Goal: Navigation & Orientation: Find specific page/section

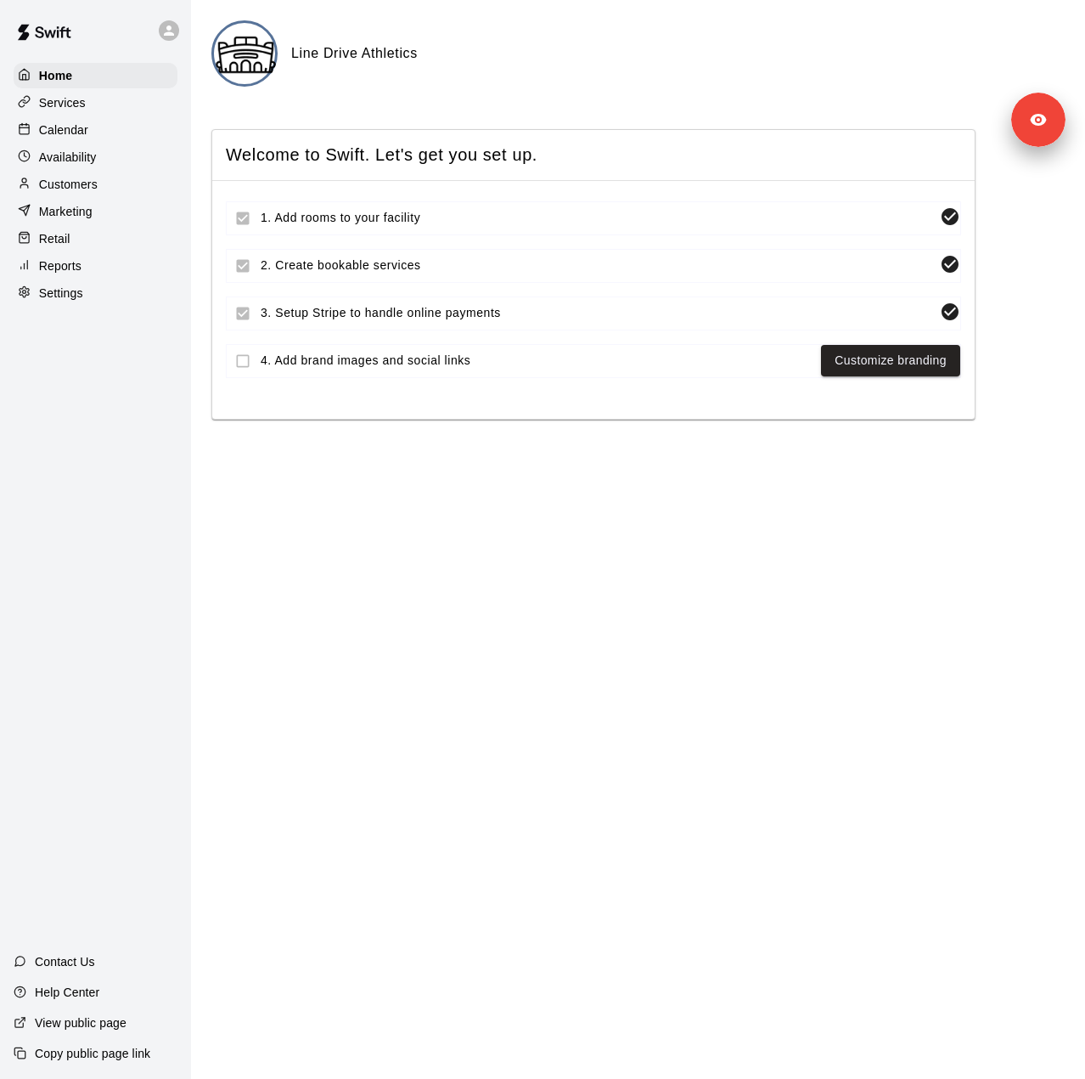
click at [92, 306] on div "Settings" at bounding box center [96, 292] width 164 height 25
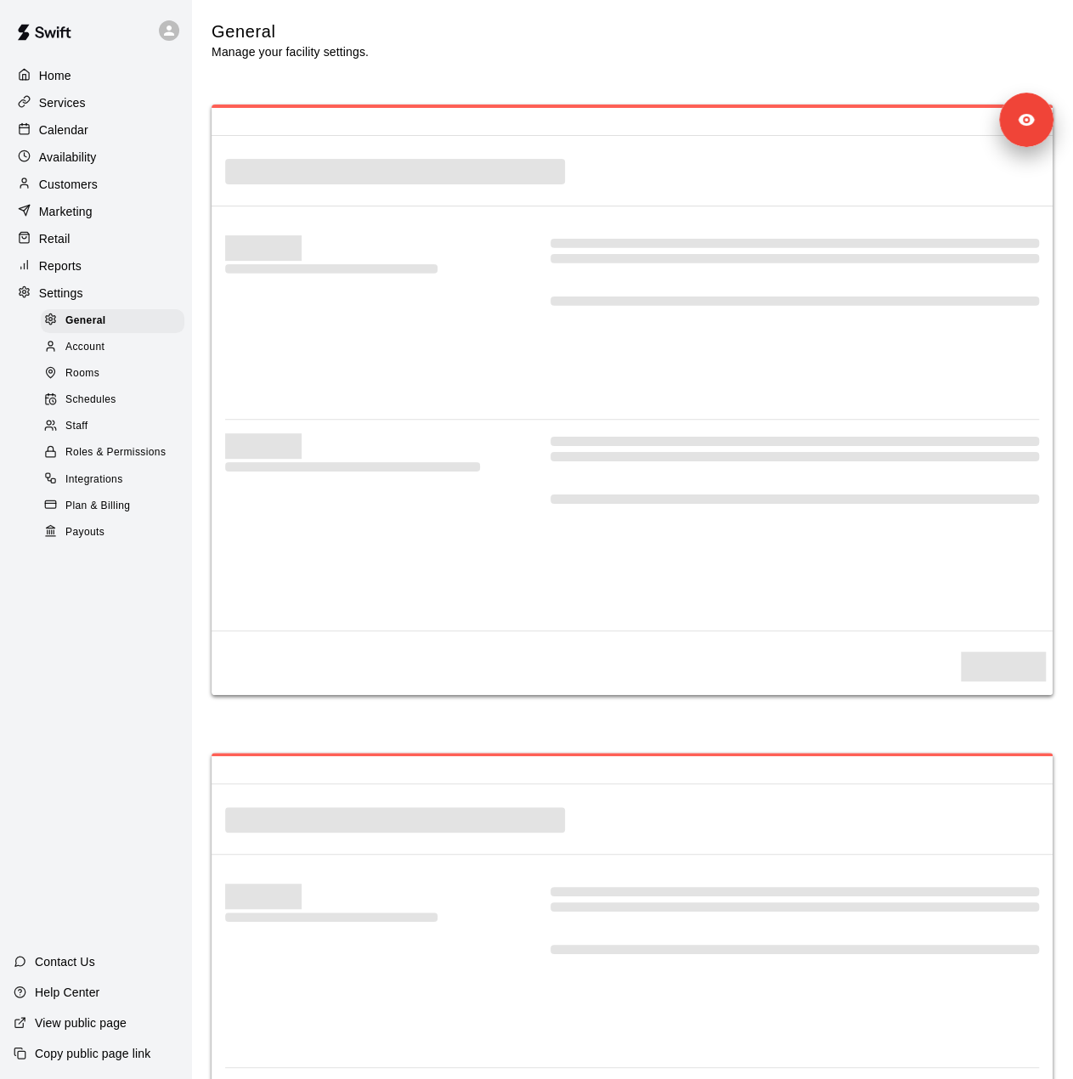
select select "**"
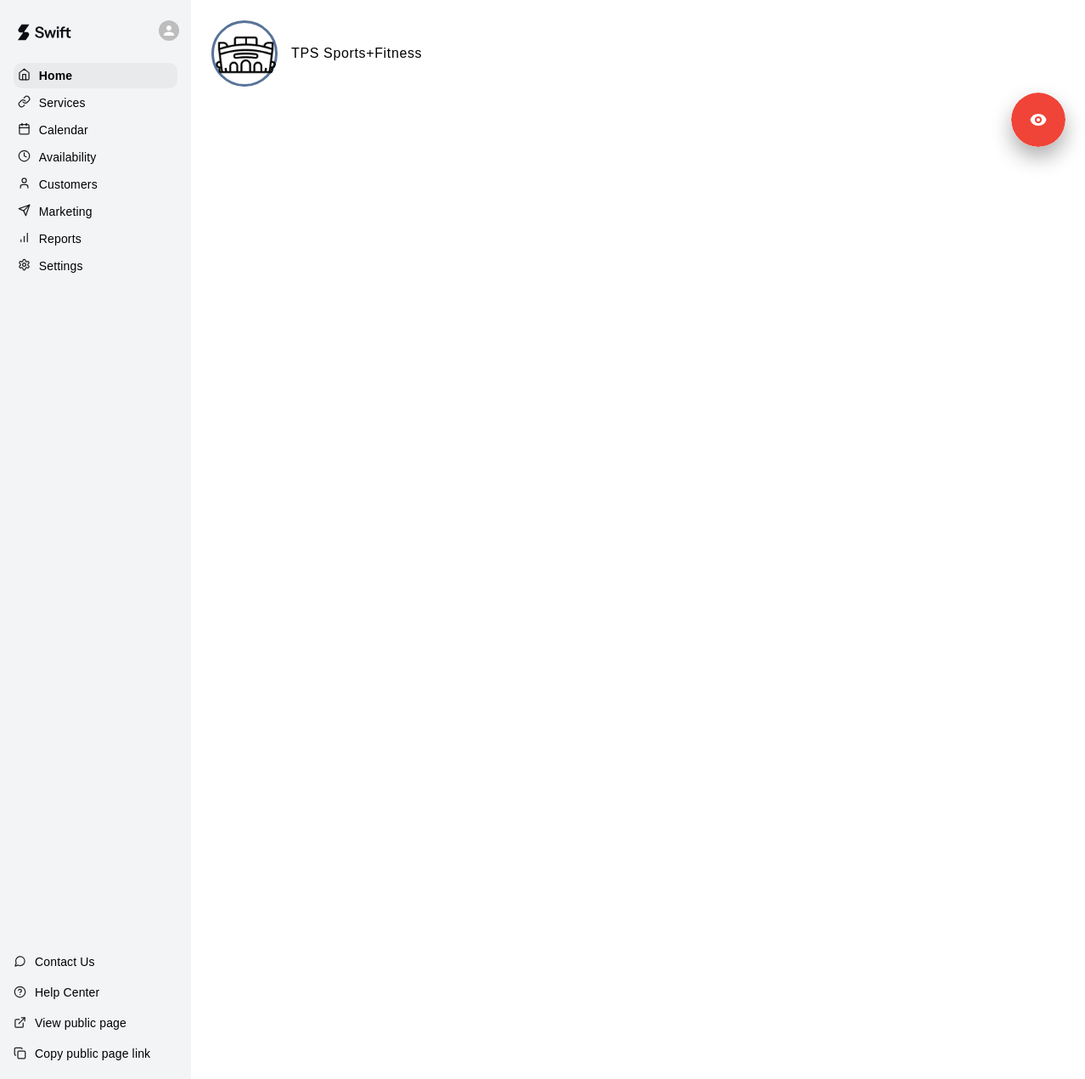
click at [63, 274] on p "Settings" at bounding box center [61, 265] width 44 height 17
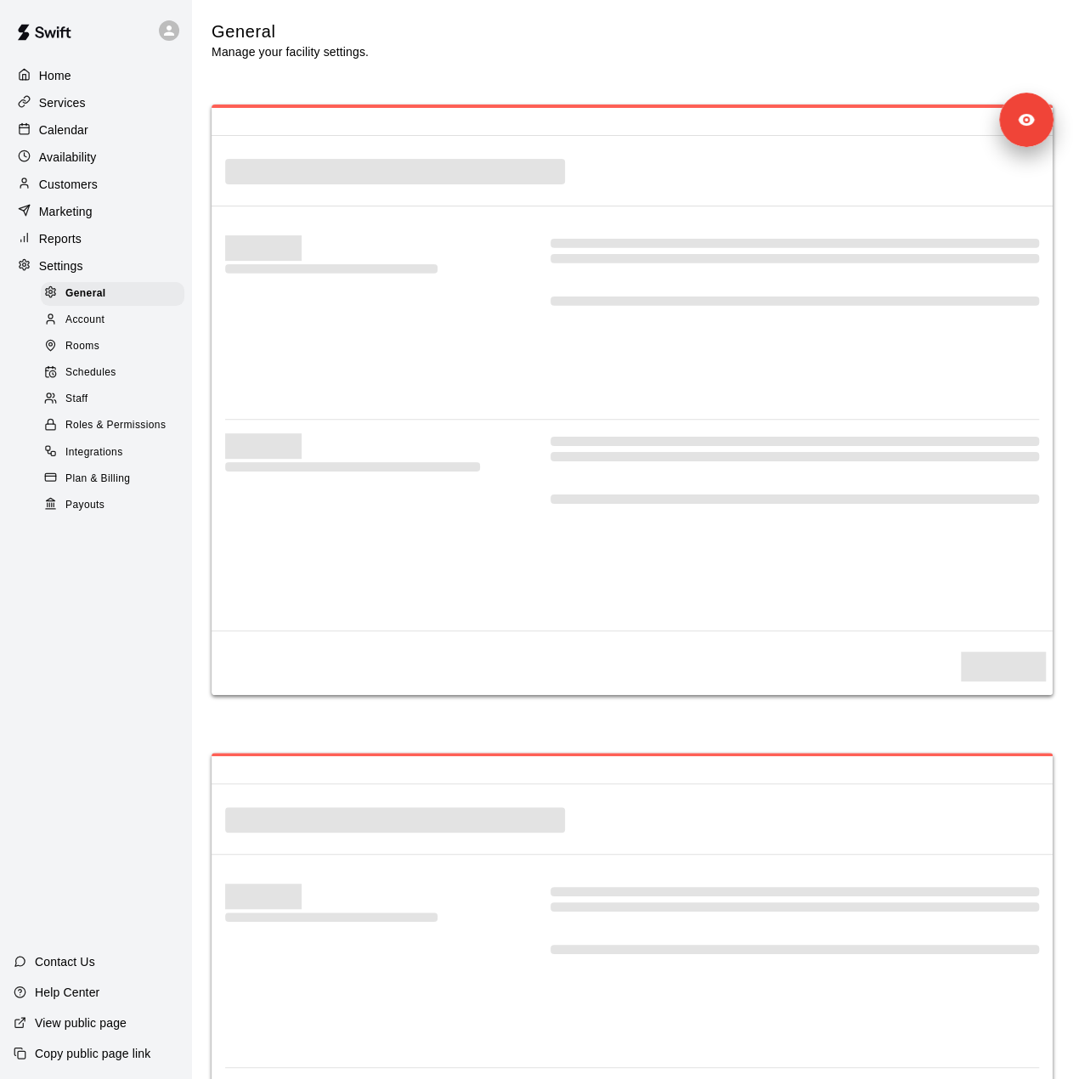
select select "**"
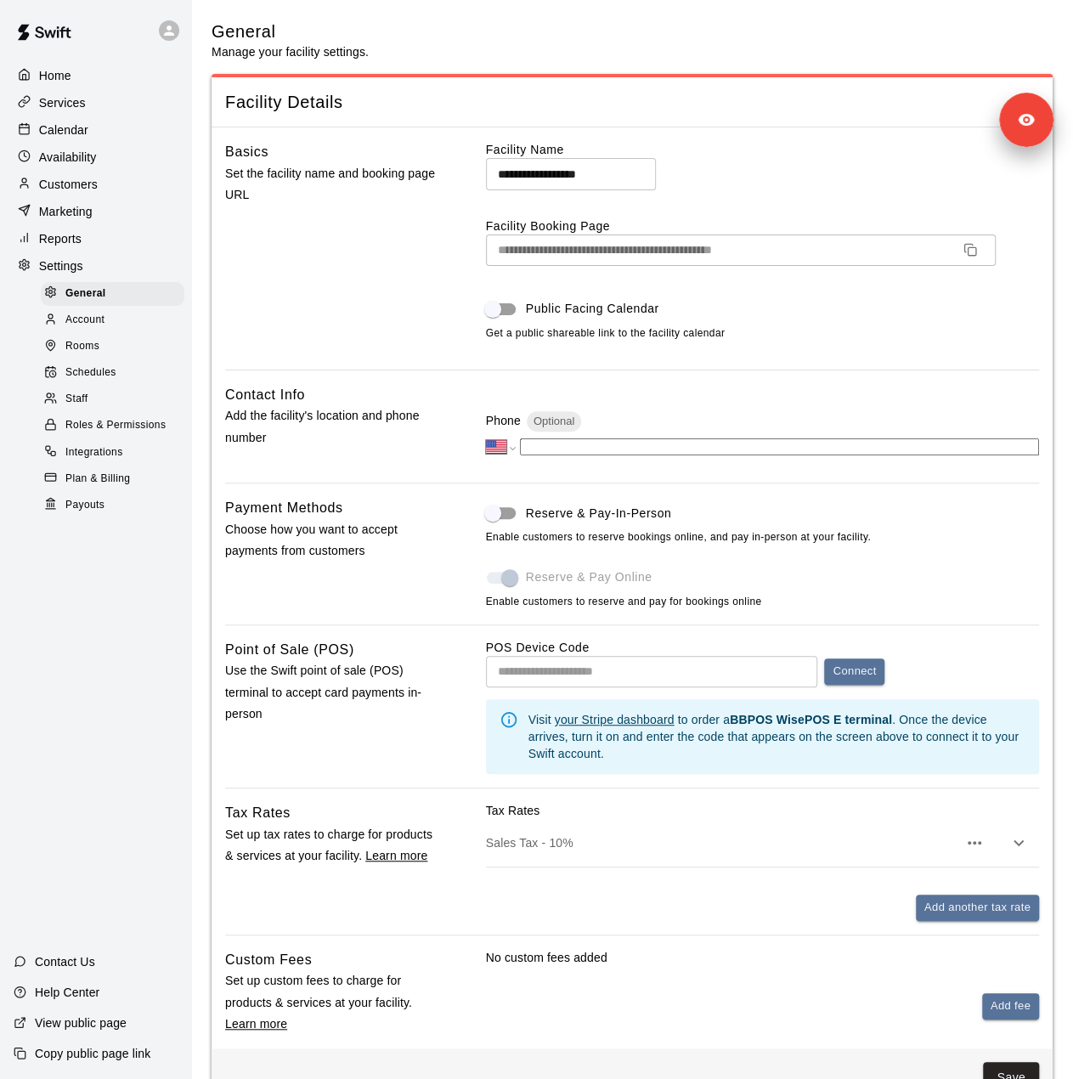
scroll to position [2856, 0]
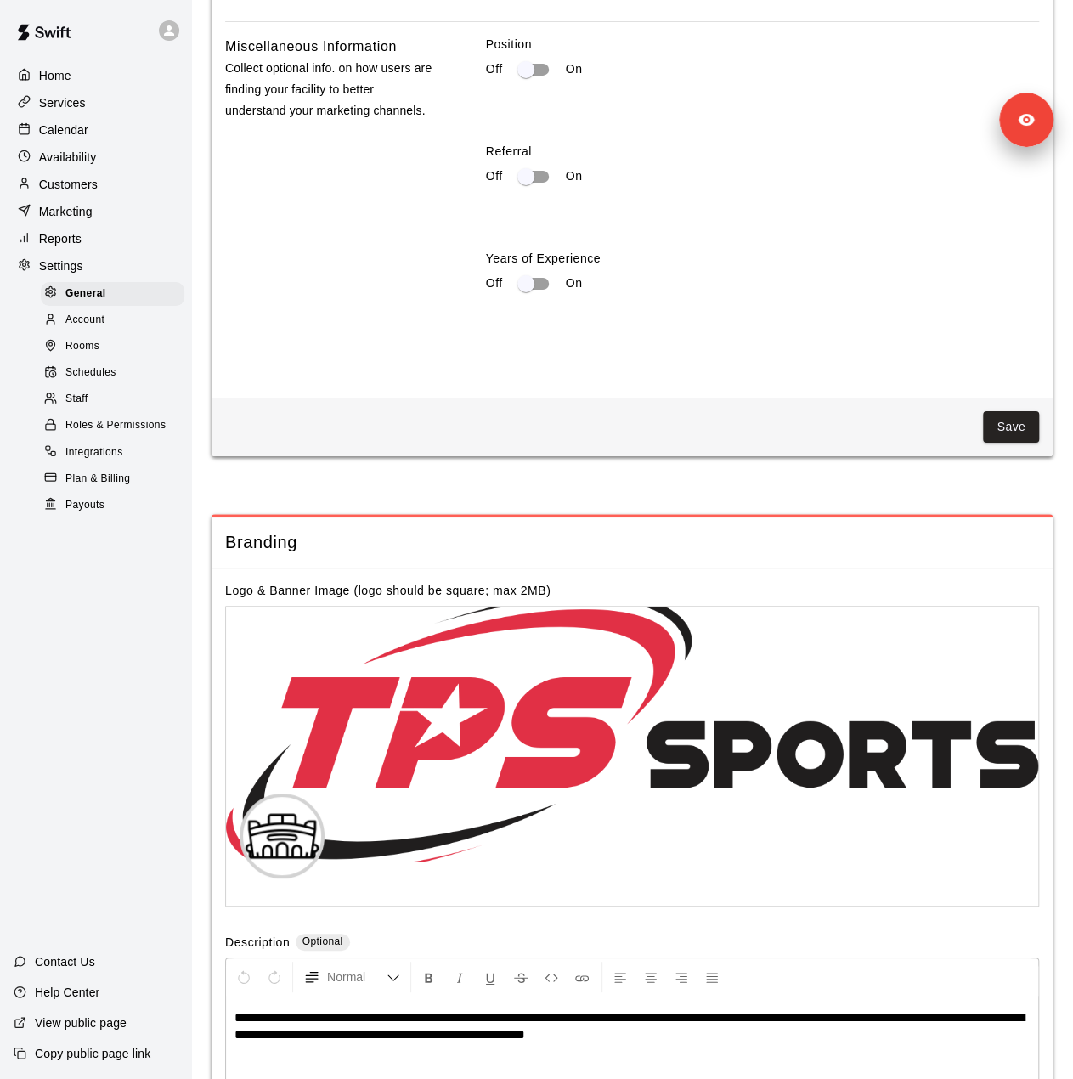
click at [81, 514] on span "Payouts" at bounding box center [84, 505] width 39 height 17
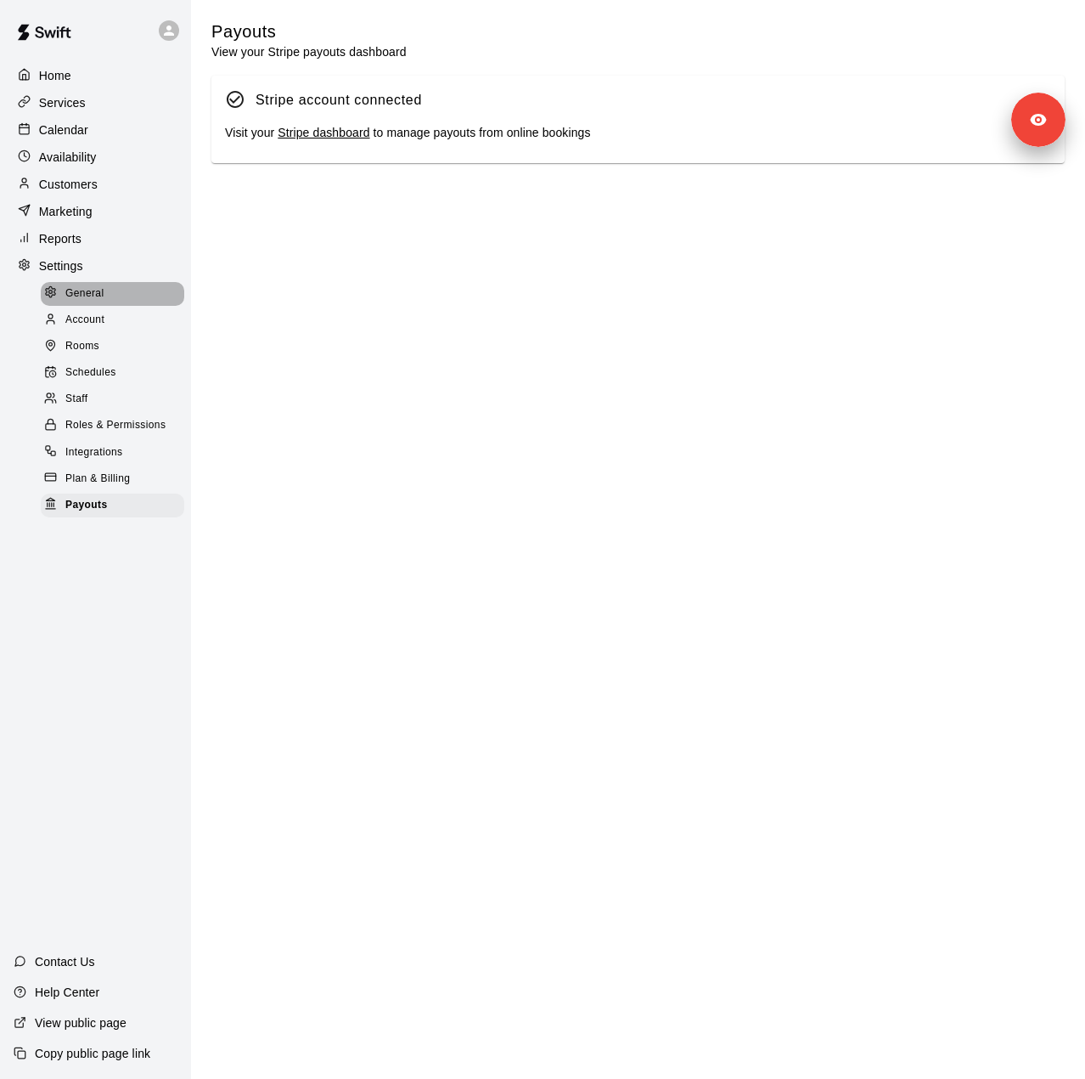
click at [105, 306] on div "General" at bounding box center [113, 294] width 144 height 24
select select "**"
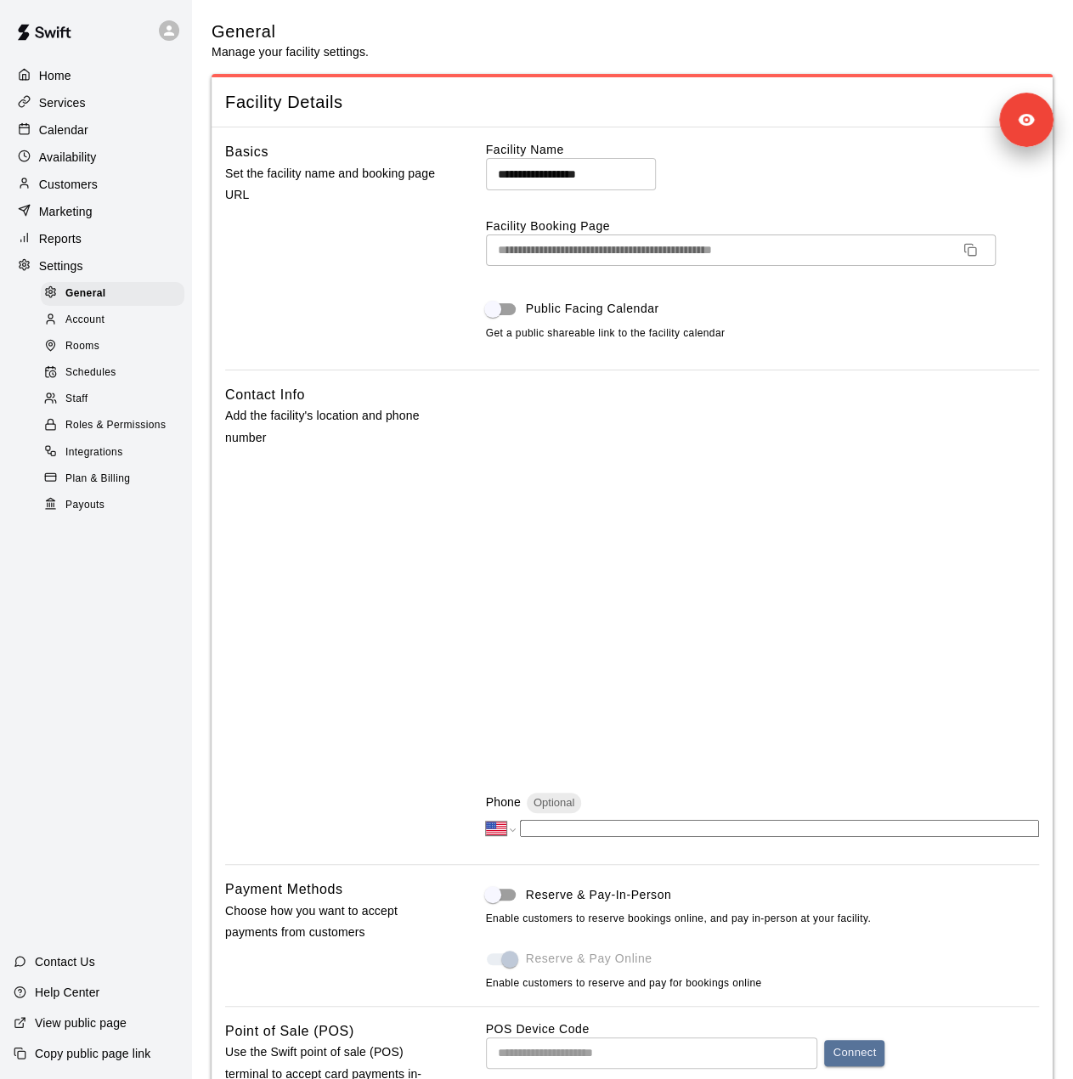
drag, startPoint x: 114, startPoint y: 415, endPoint x: 231, endPoint y: 427, distance: 117.8
click at [114, 411] on div "Staff" at bounding box center [113, 399] width 144 height 24
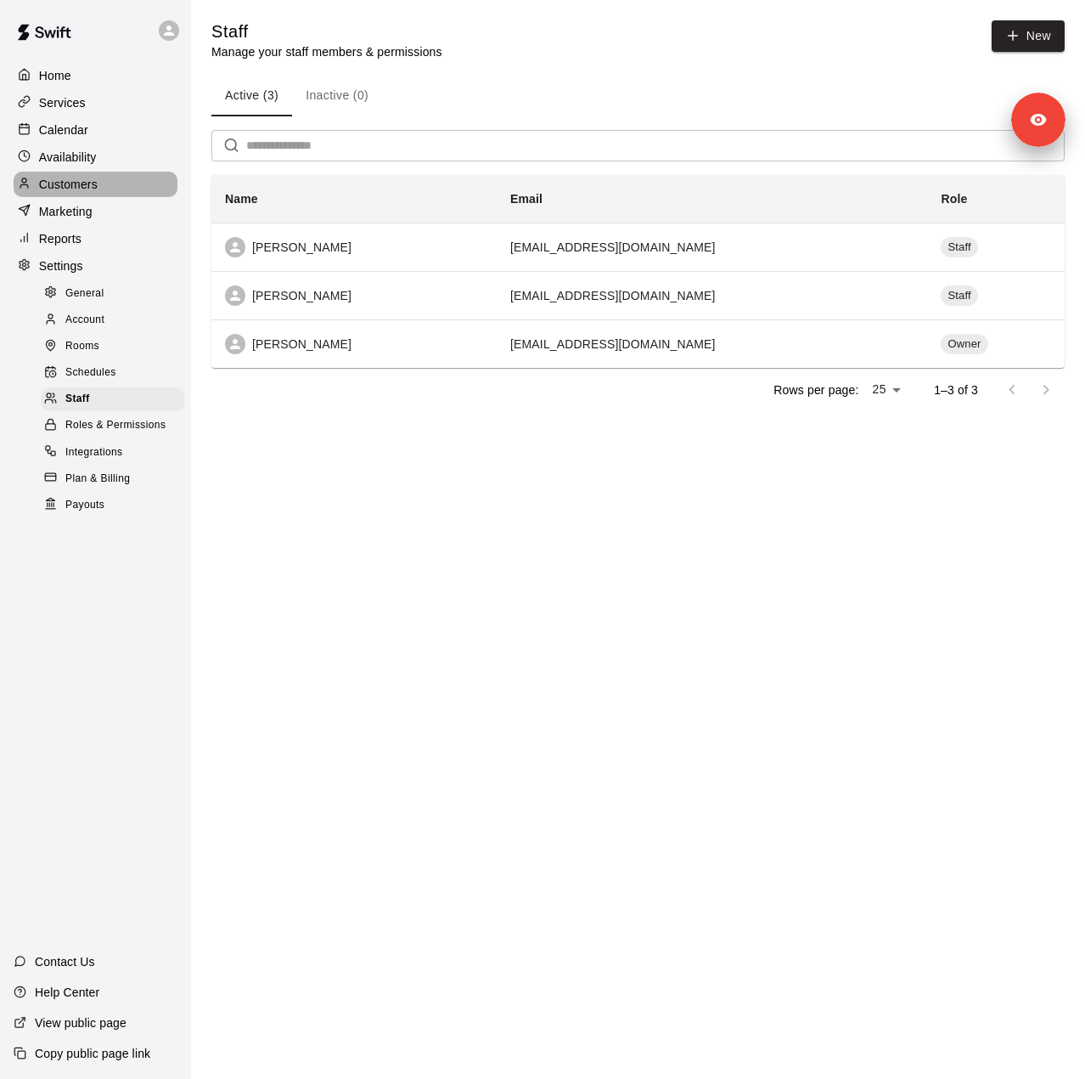
click at [78, 187] on p "Customers" at bounding box center [68, 184] width 59 height 17
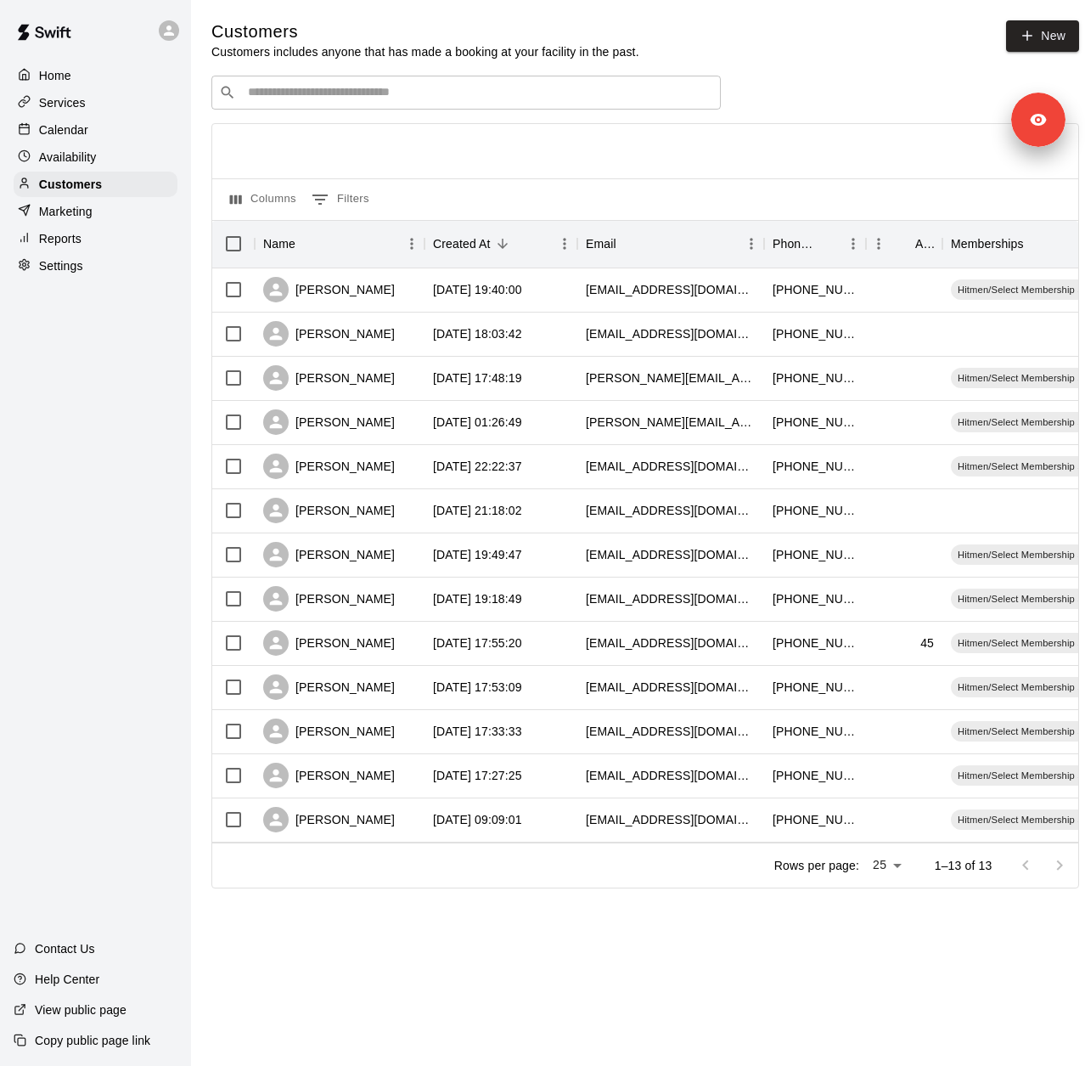
click at [64, 244] on p "Reports" at bounding box center [60, 238] width 42 height 17
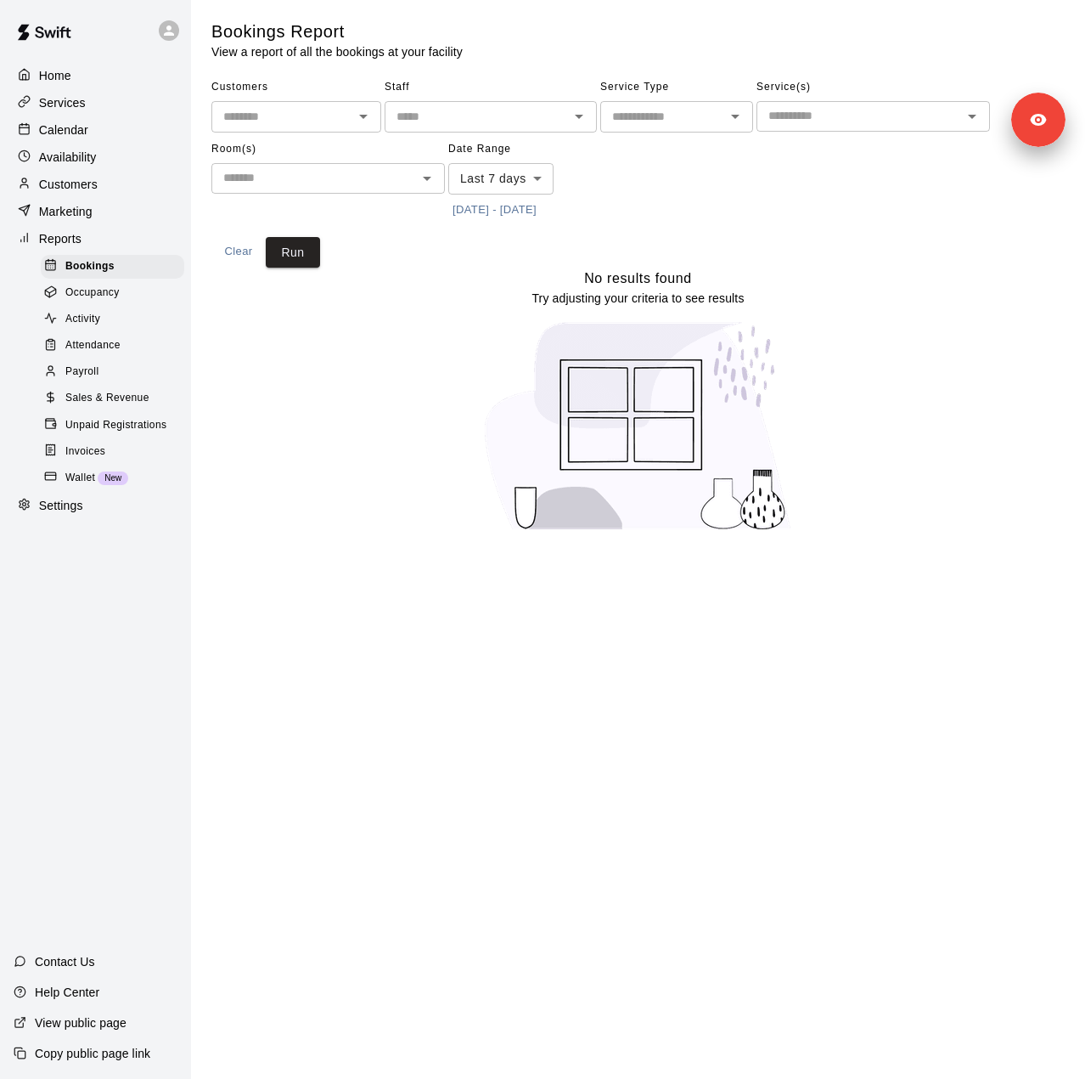
click at [488, 187] on body "Home Services Calendar Availability Customers Marketing Reports Bookings Occupa…" at bounding box center [542, 276] width 1085 height 552
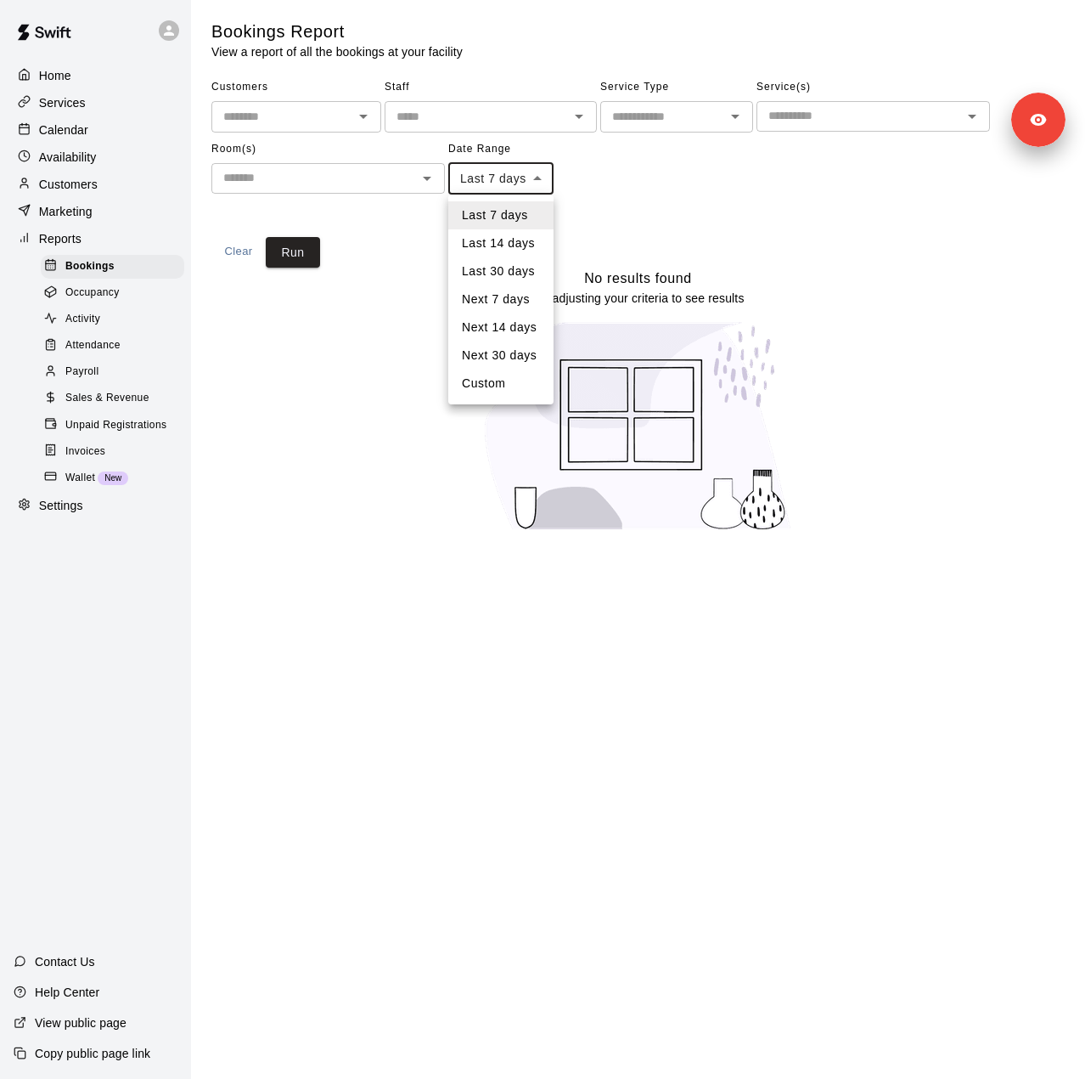
click at [499, 270] on li "Last 30 days" at bounding box center [500, 271] width 105 height 28
type input "*****"
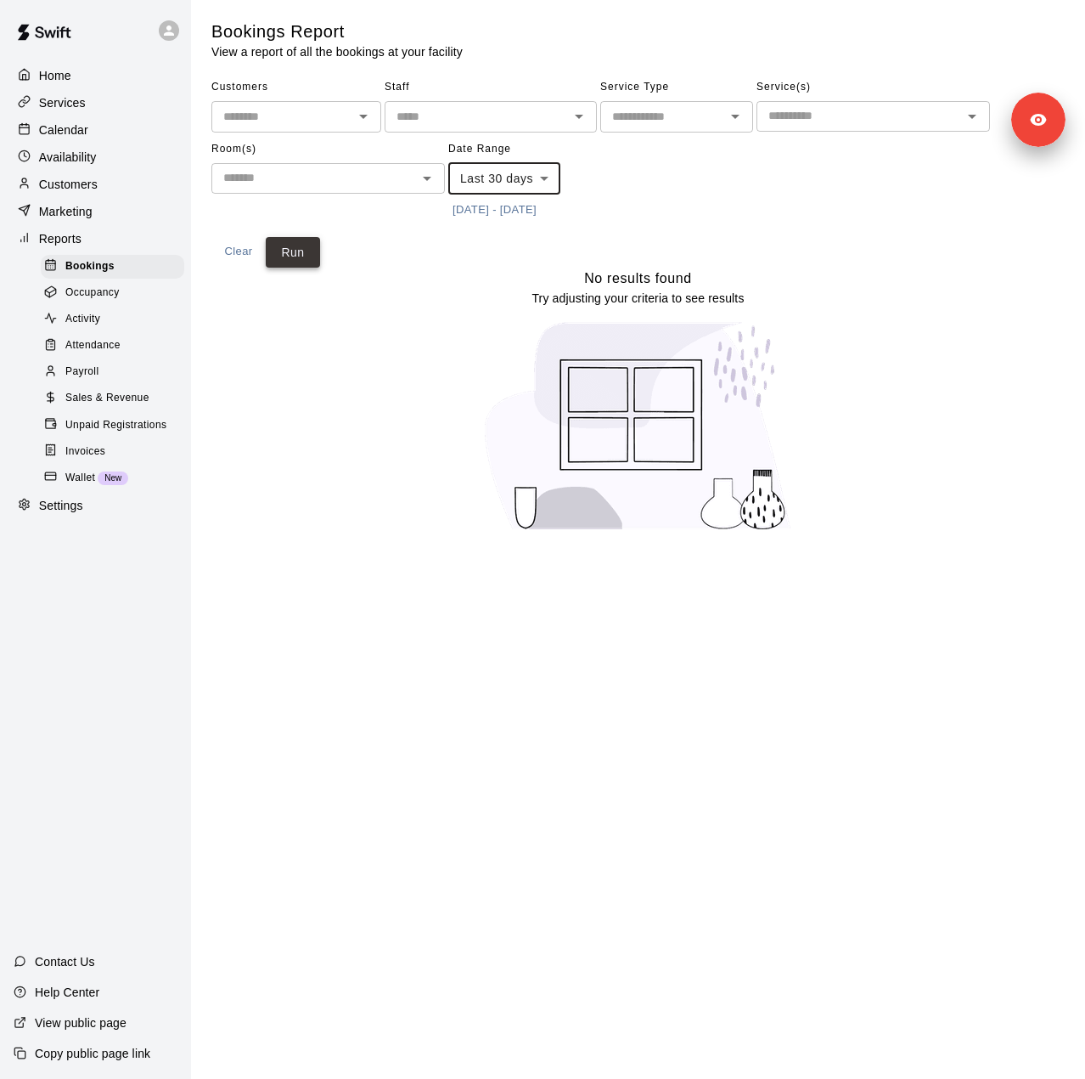
click at [297, 256] on button "Run" at bounding box center [293, 252] width 54 height 31
click at [119, 407] on span "Sales & Revenue" at bounding box center [107, 398] width 84 height 17
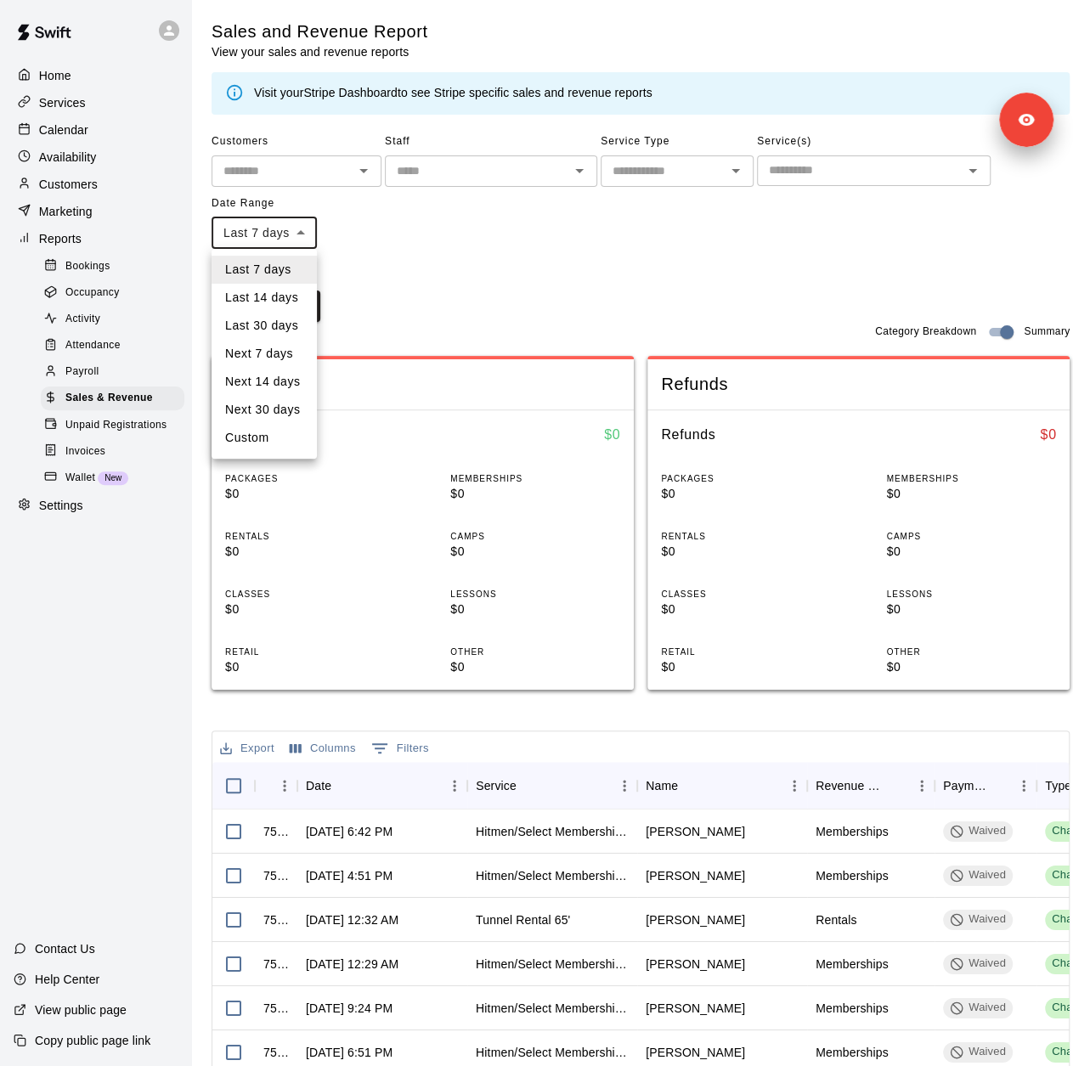
click at [272, 237] on body "Home Services Calendar Availability Customers Marketing Reports Bookings Occupa…" at bounding box center [536, 666] width 1073 height 1332
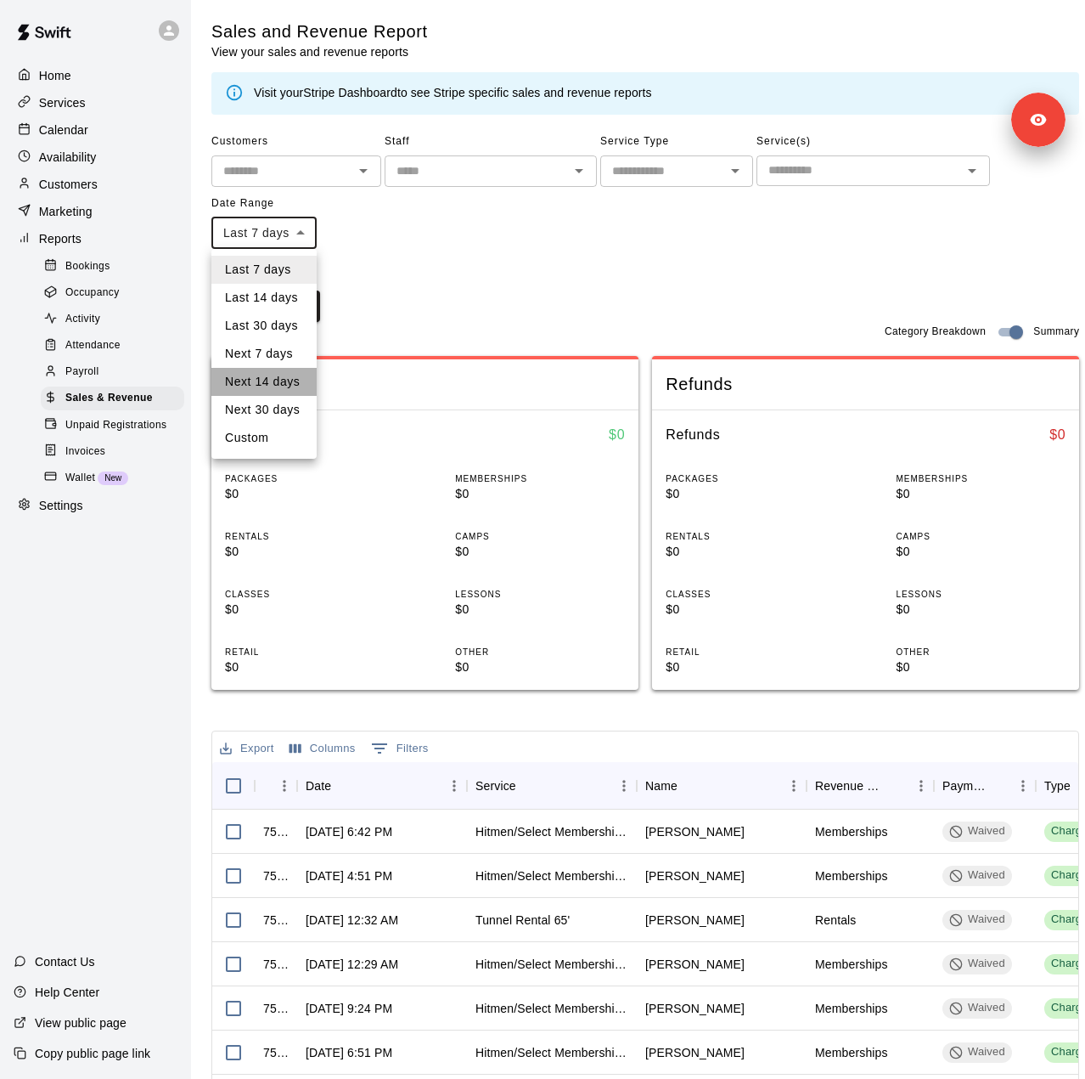
click at [291, 378] on li "Next 14 days" at bounding box center [263, 382] width 105 height 28
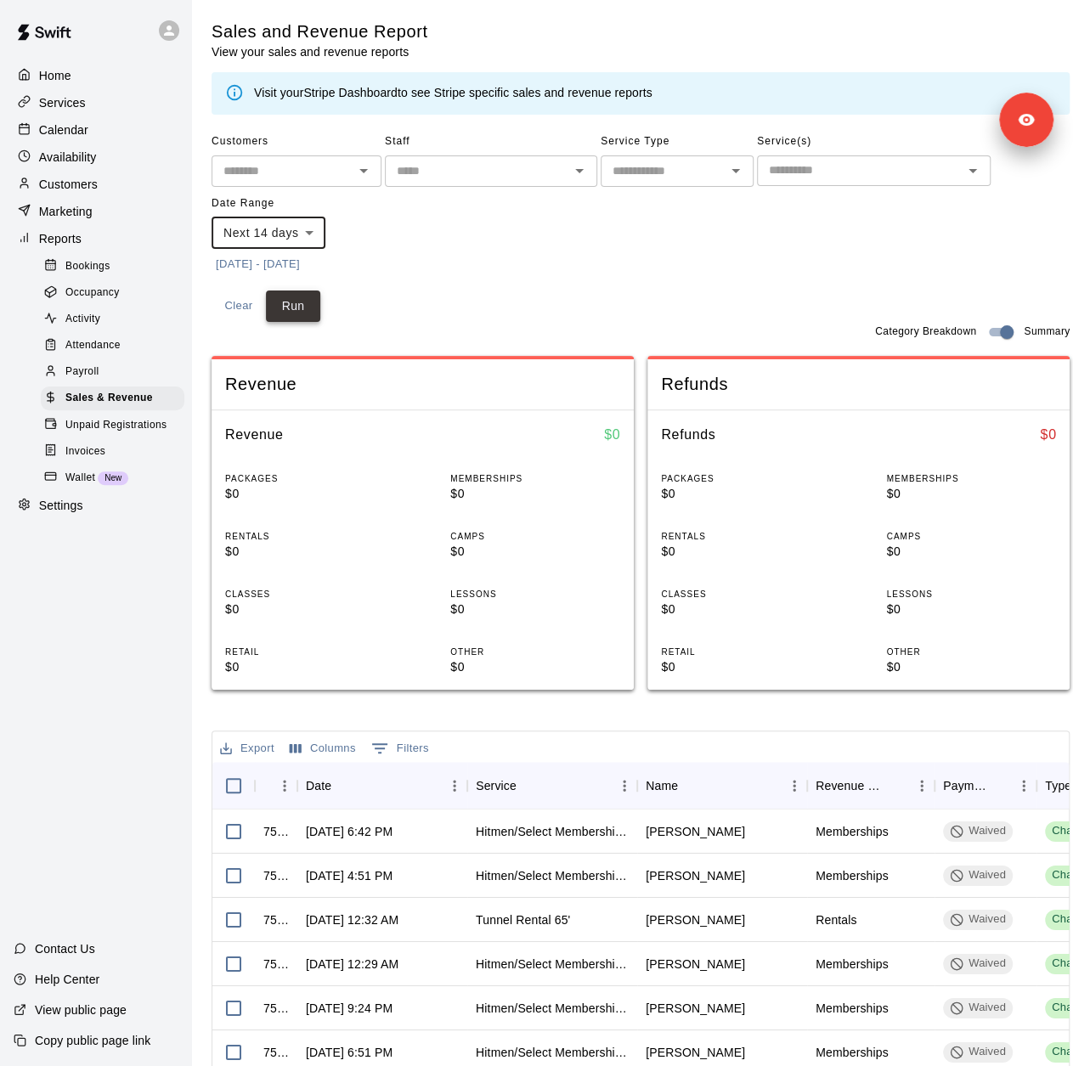
click at [302, 308] on button "Run" at bounding box center [293, 305] width 54 height 31
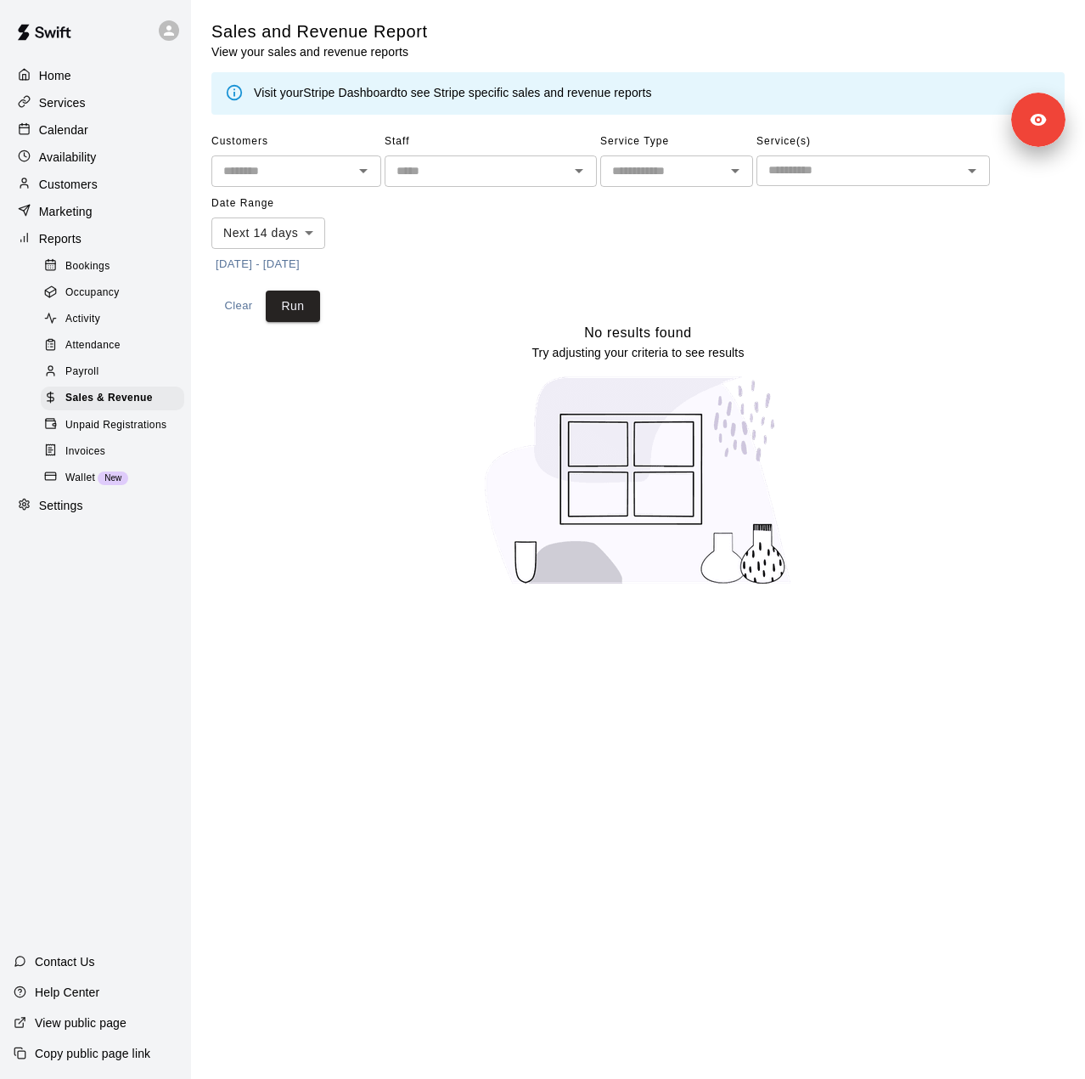
click at [303, 234] on body "**********" at bounding box center [542, 303] width 1085 height 606
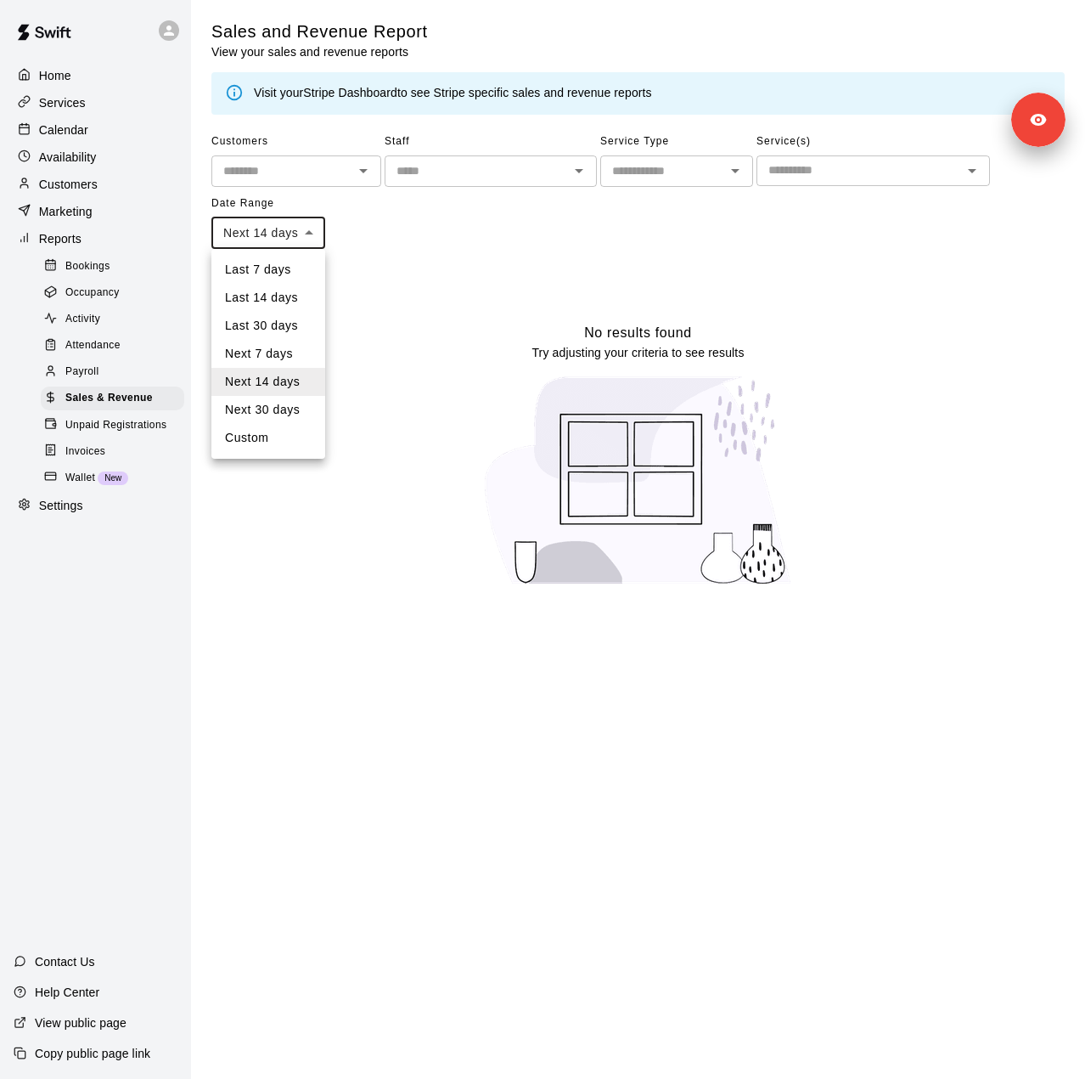
click at [287, 326] on li "Last 30 days" at bounding box center [268, 326] width 114 height 28
type input "*****"
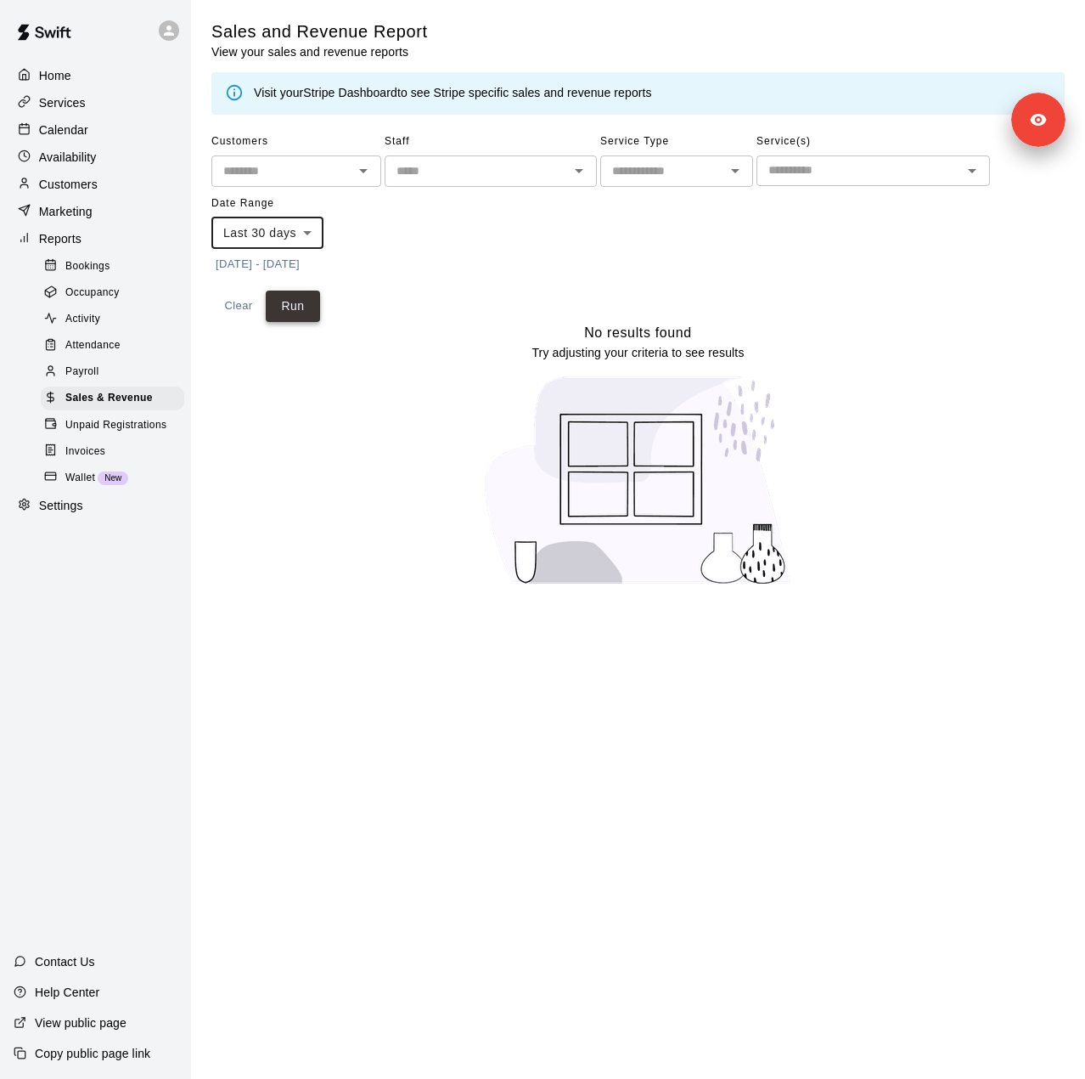
click at [295, 316] on button "Run" at bounding box center [293, 305] width 54 height 31
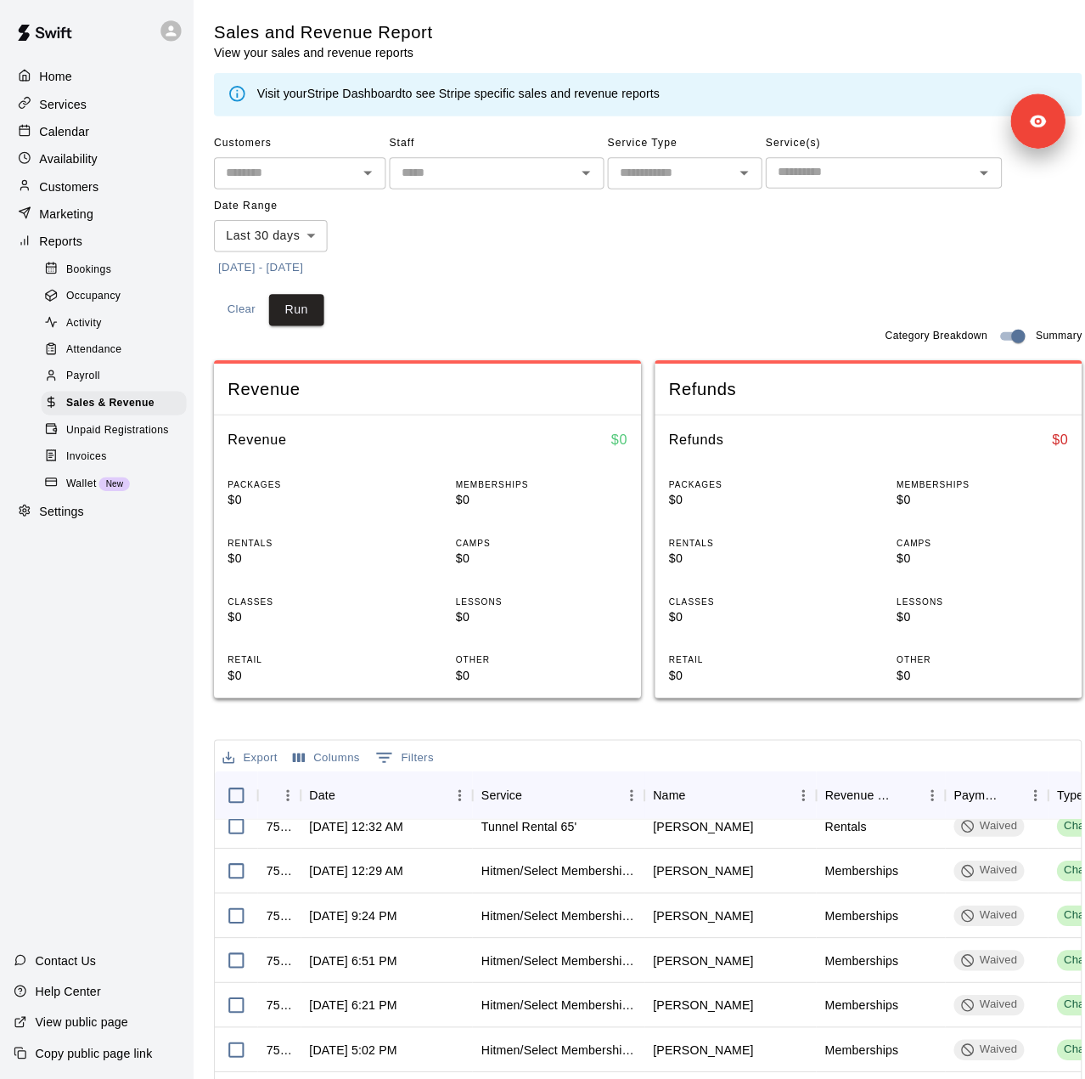
scroll to position [116, 0]
click at [76, 104] on p "Services" at bounding box center [62, 102] width 47 height 17
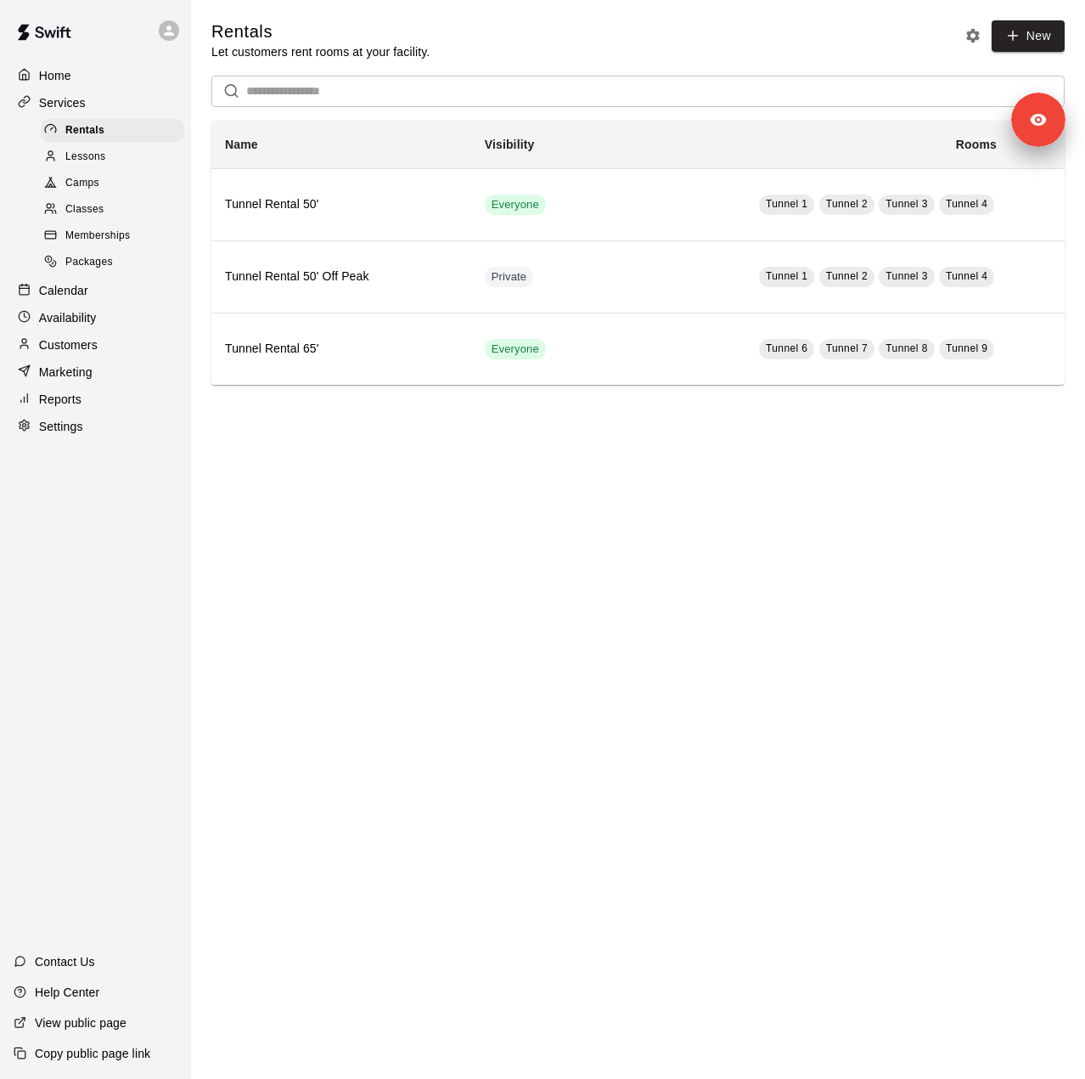
click at [117, 159] on div "Lessons" at bounding box center [113, 157] width 144 height 24
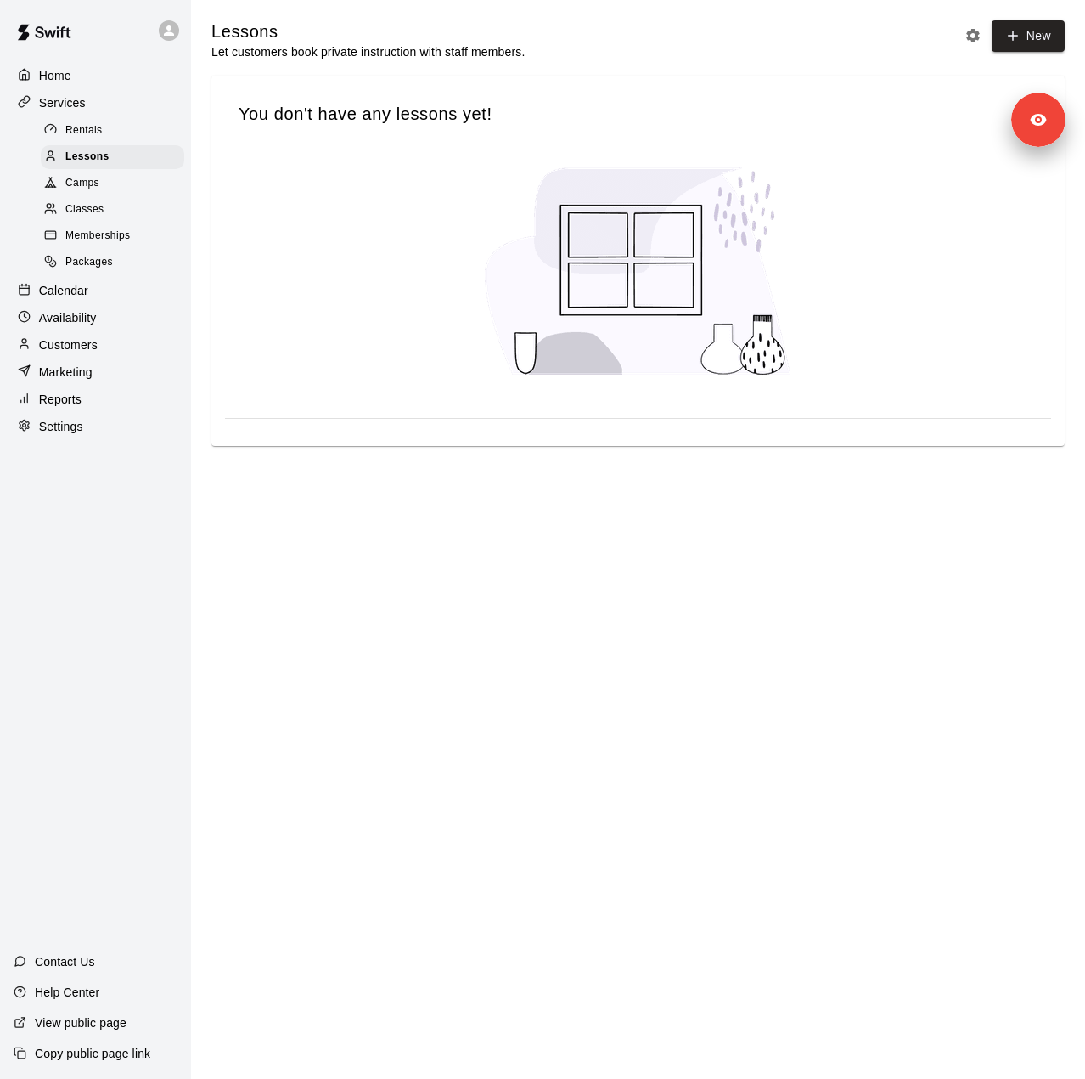
click at [85, 186] on span "Camps" at bounding box center [82, 183] width 34 height 17
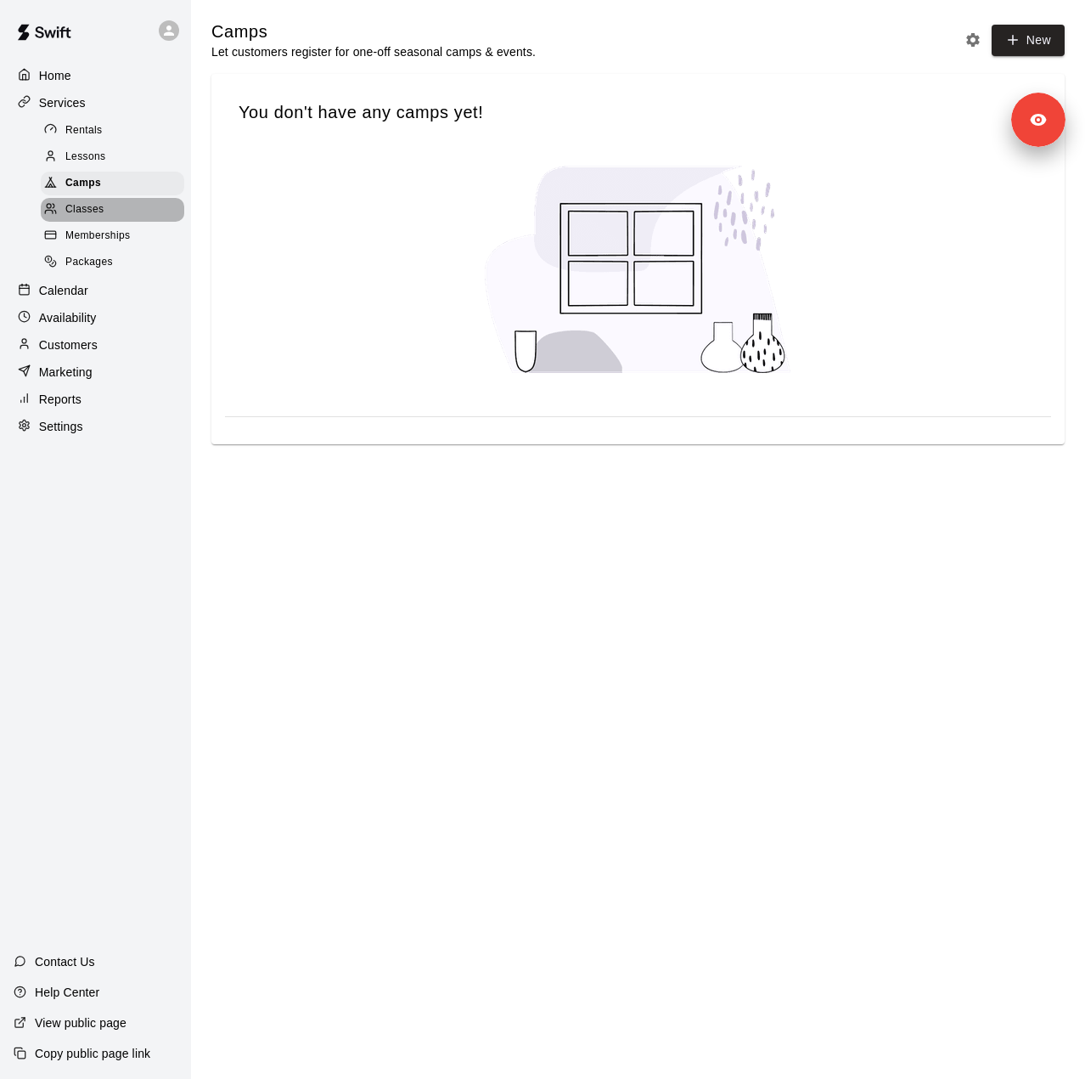
click at [87, 217] on span "Classes" at bounding box center [84, 209] width 38 height 17
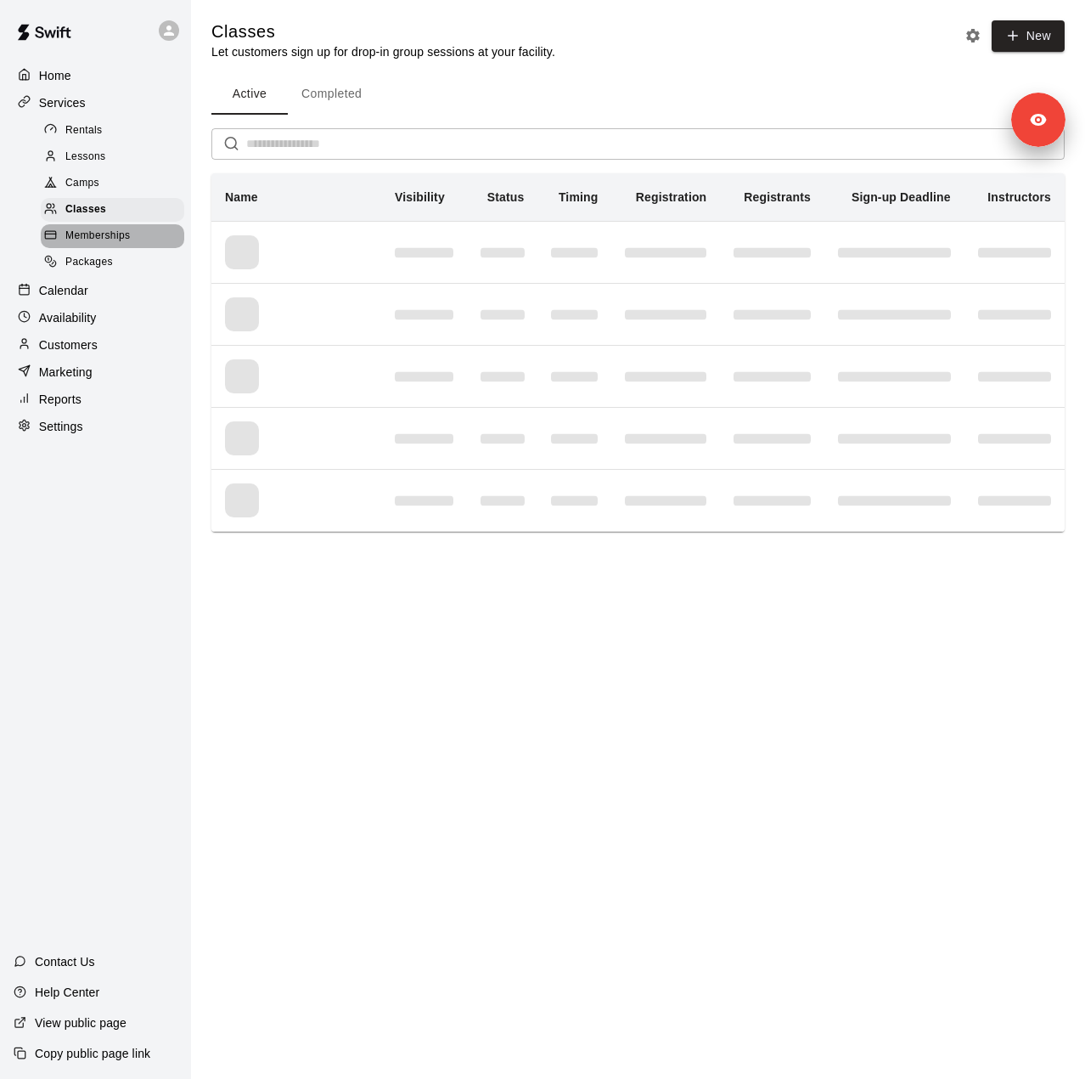
click at [116, 242] on span "Memberships" at bounding box center [97, 236] width 65 height 17
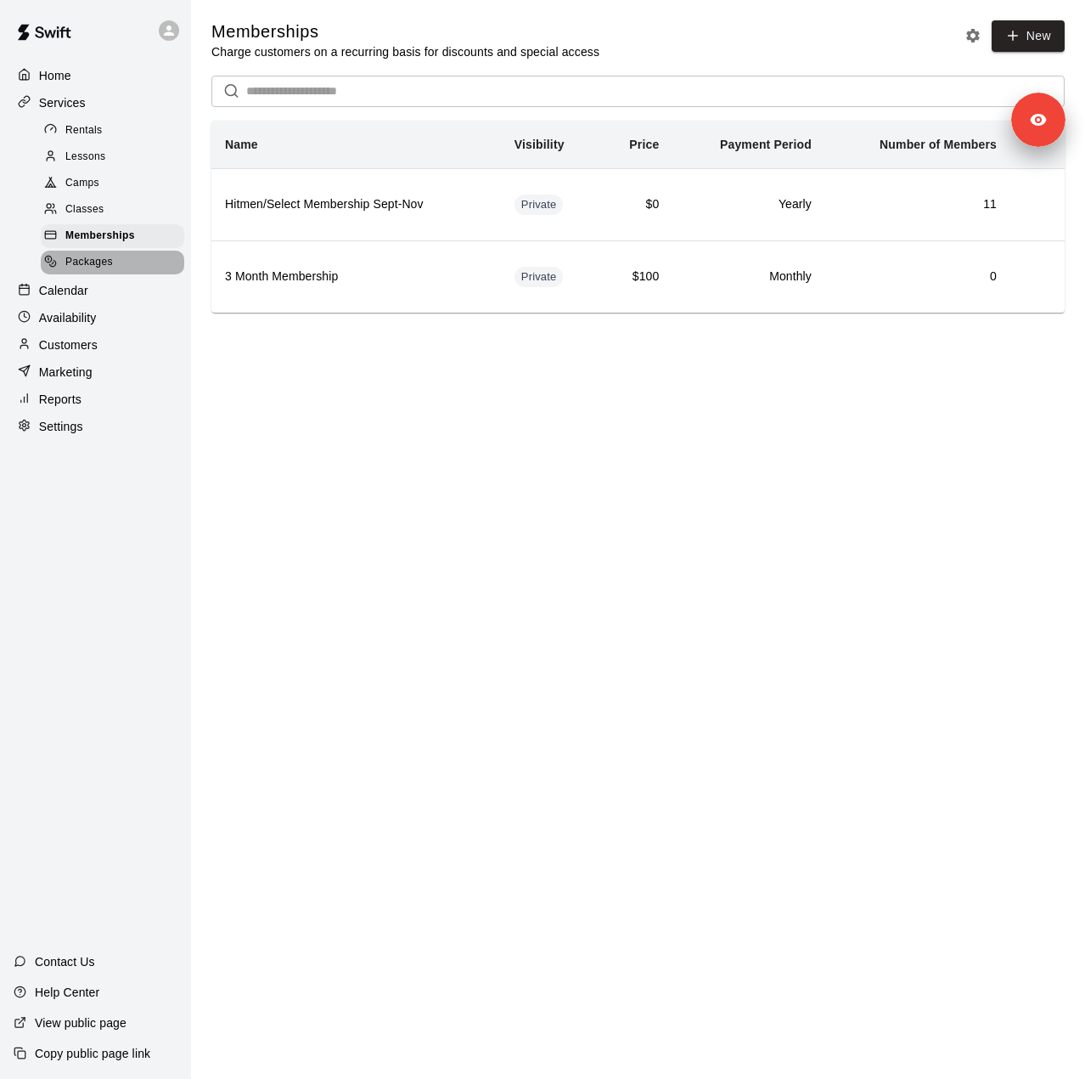
click at [80, 271] on span "Packages" at bounding box center [89, 262] width 48 height 17
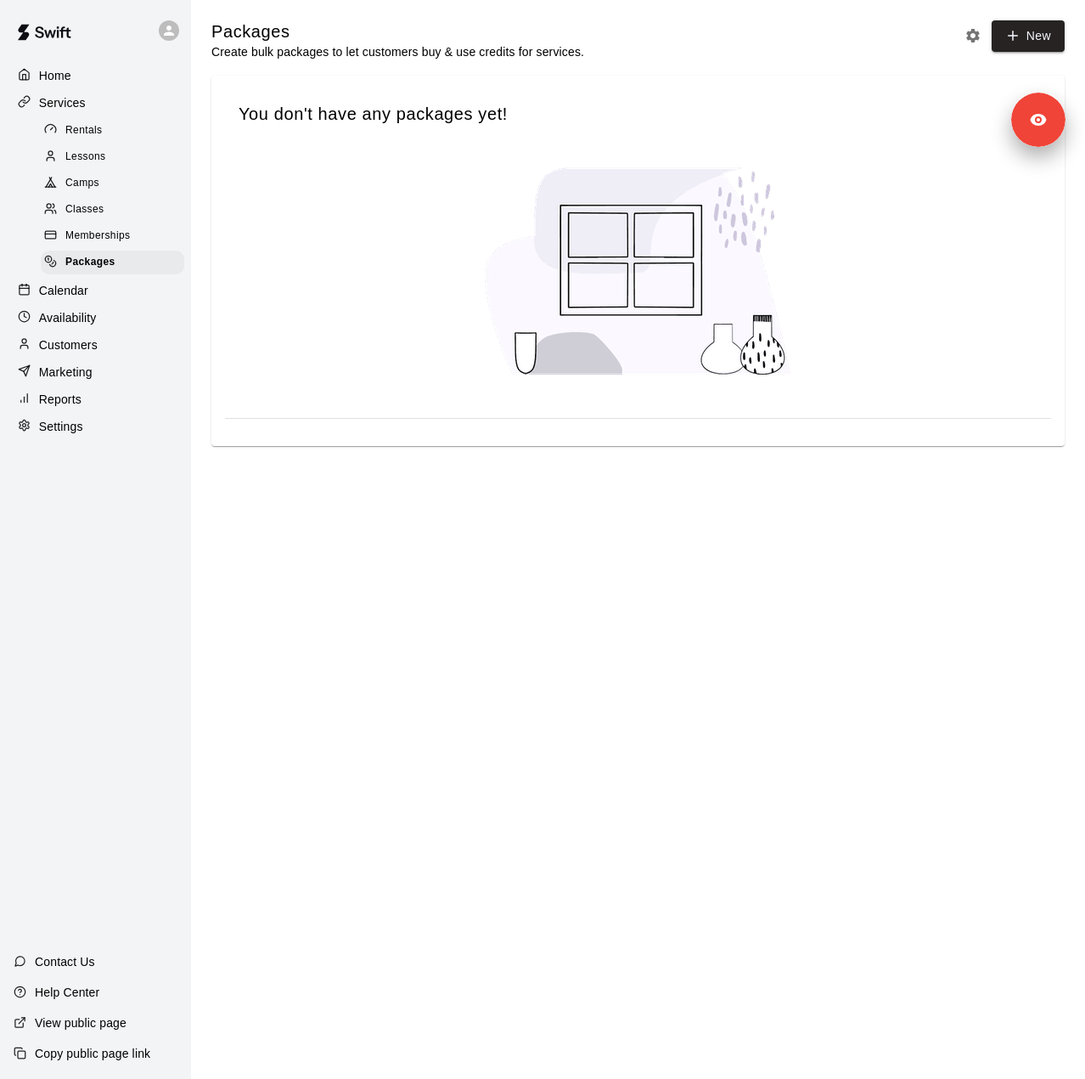
click at [99, 245] on span "Memberships" at bounding box center [97, 236] width 65 height 17
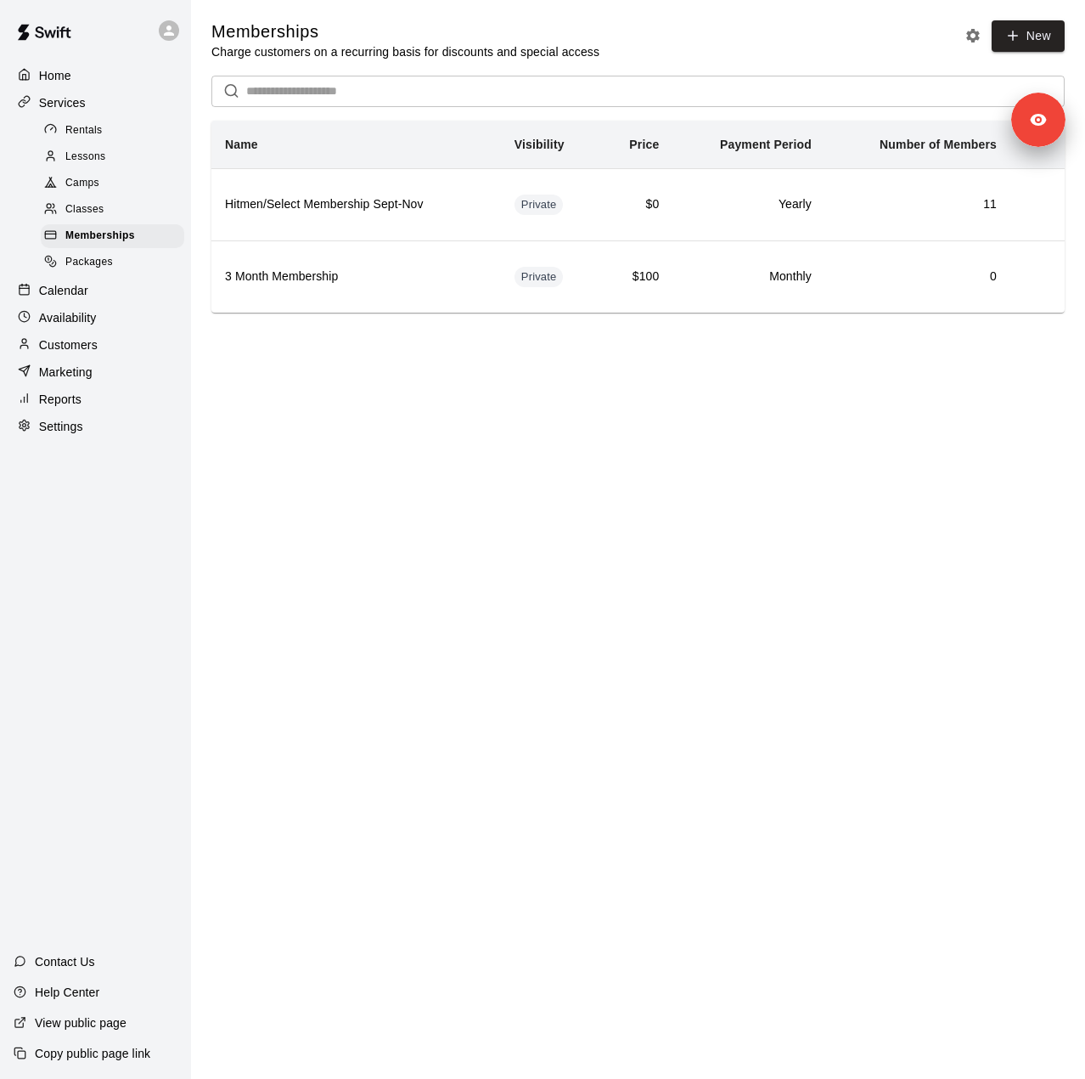
click at [83, 459] on div "Home Services Rentals Lessons Camps Classes Memberships Packages Calendar Avail…" at bounding box center [95, 539] width 191 height 1079
click at [76, 435] on p "Settings" at bounding box center [61, 426] width 44 height 17
select select "**"
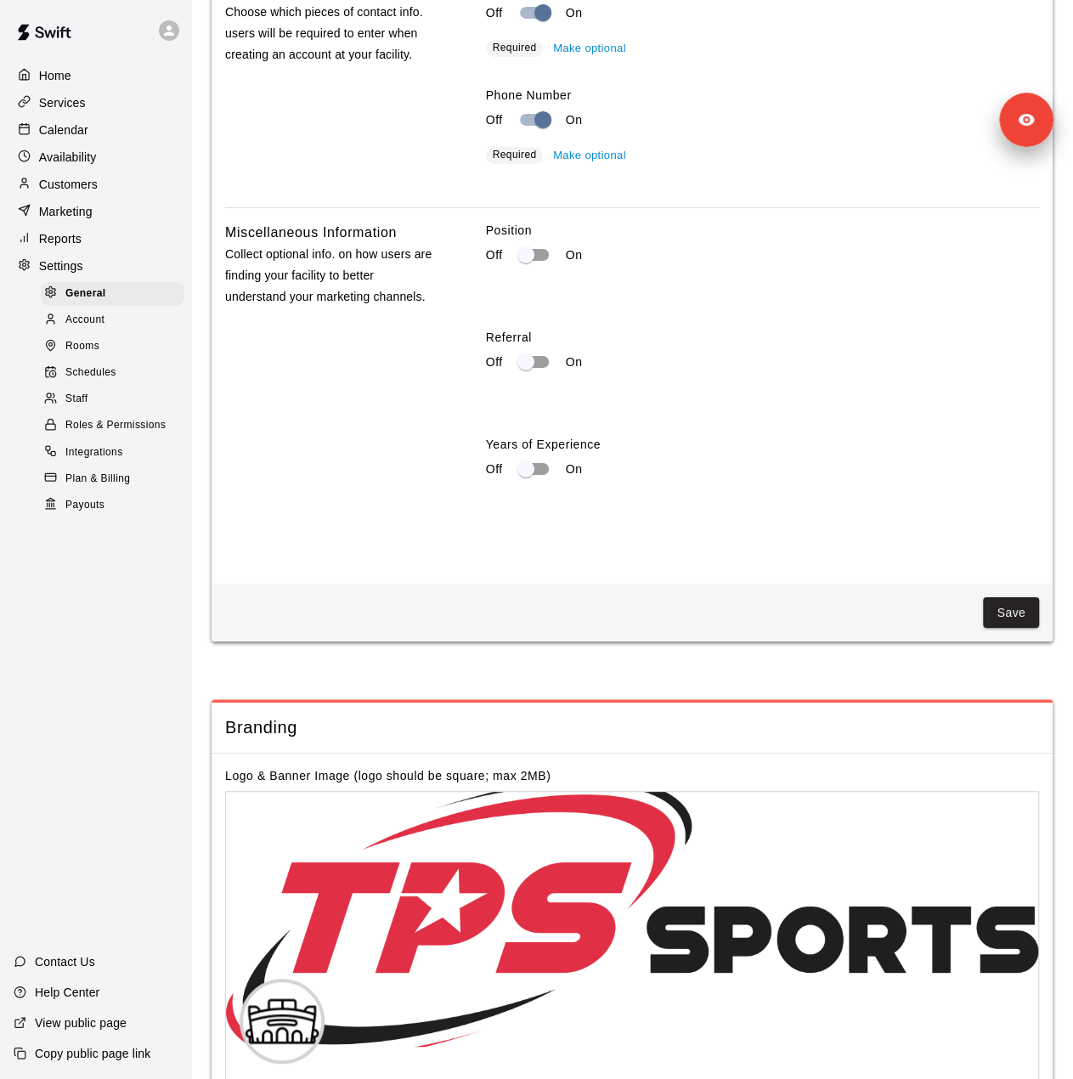
scroll to position [3042, 0]
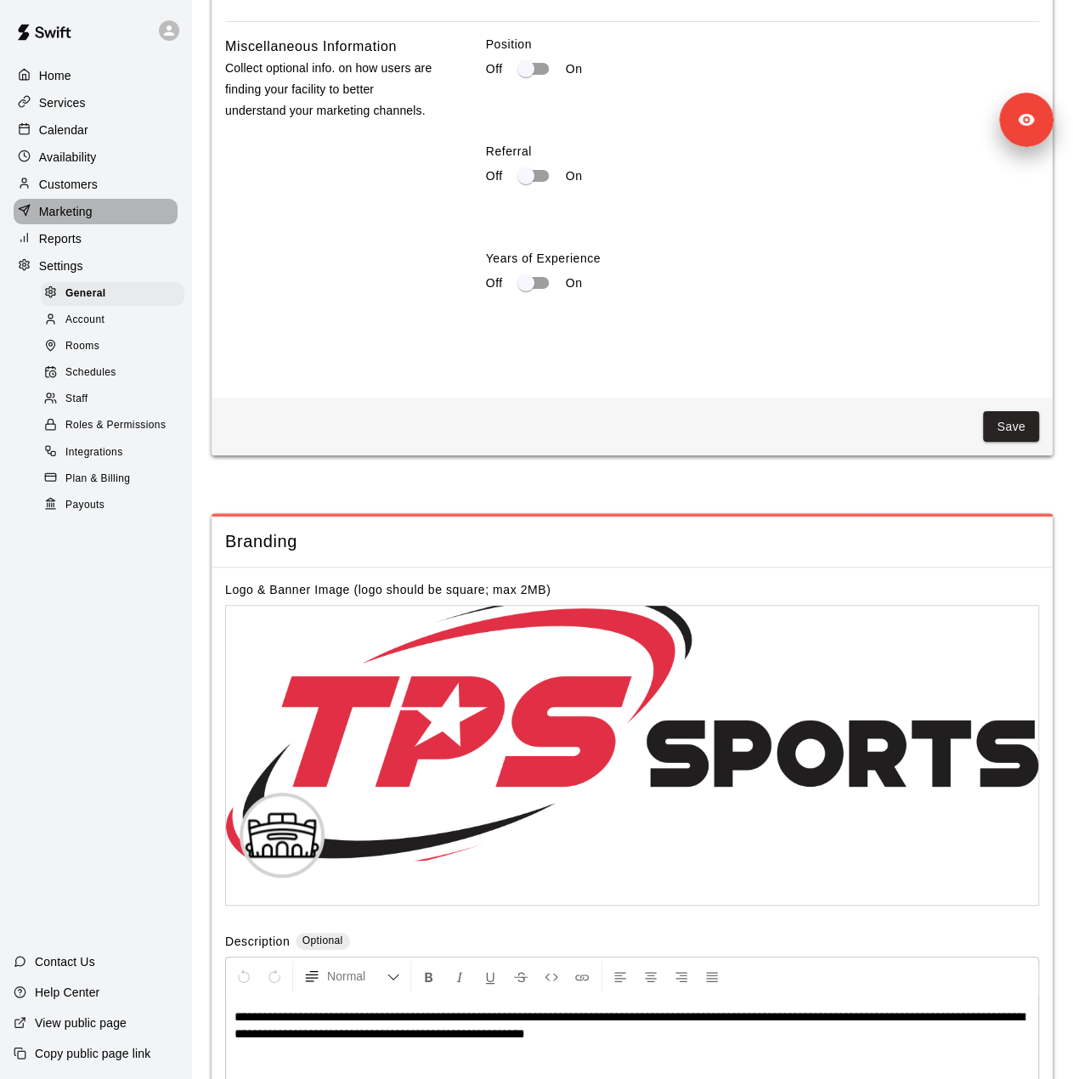
click at [83, 220] on p "Marketing" at bounding box center [66, 211] width 54 height 17
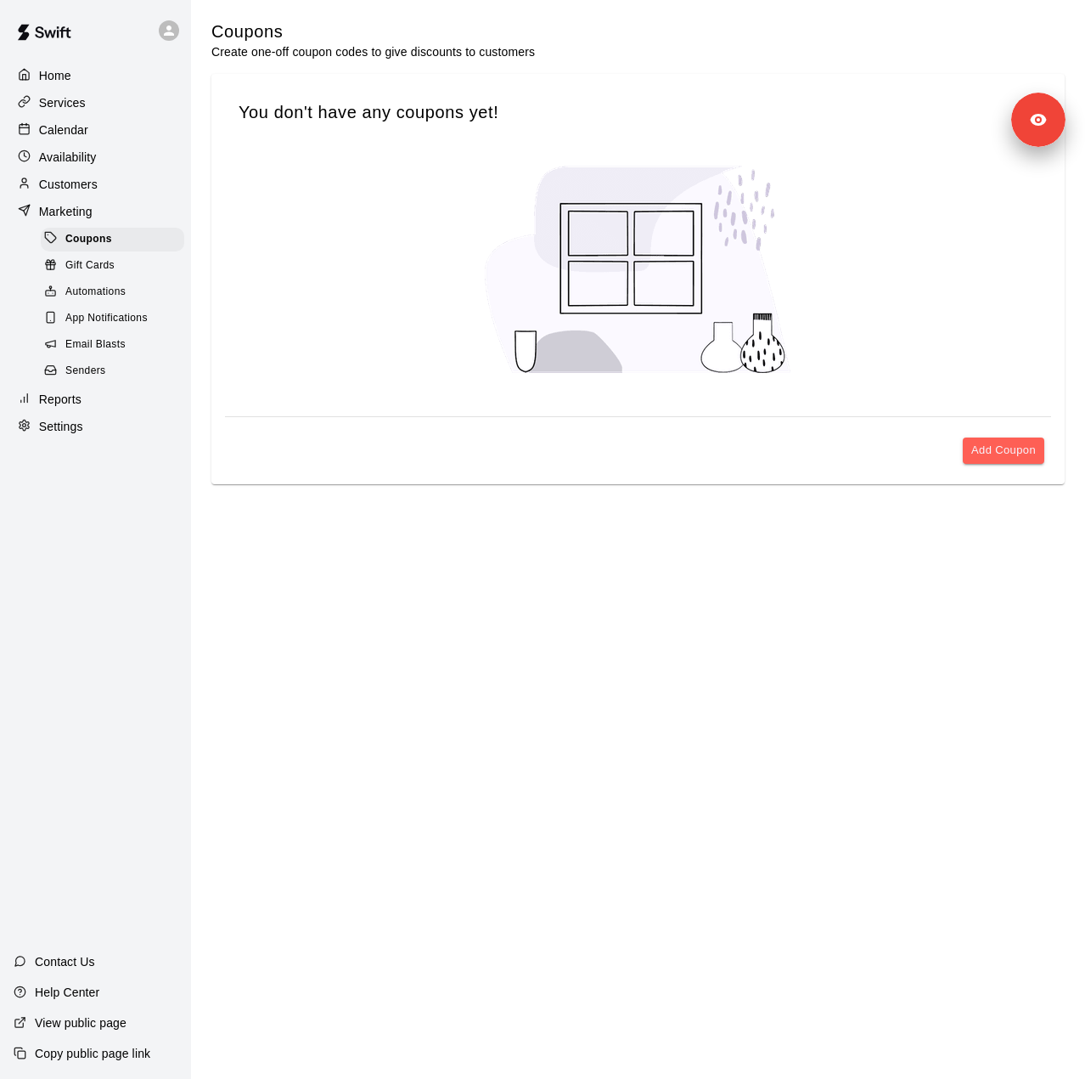
click at [116, 379] on div "Senders" at bounding box center [113, 371] width 144 height 24
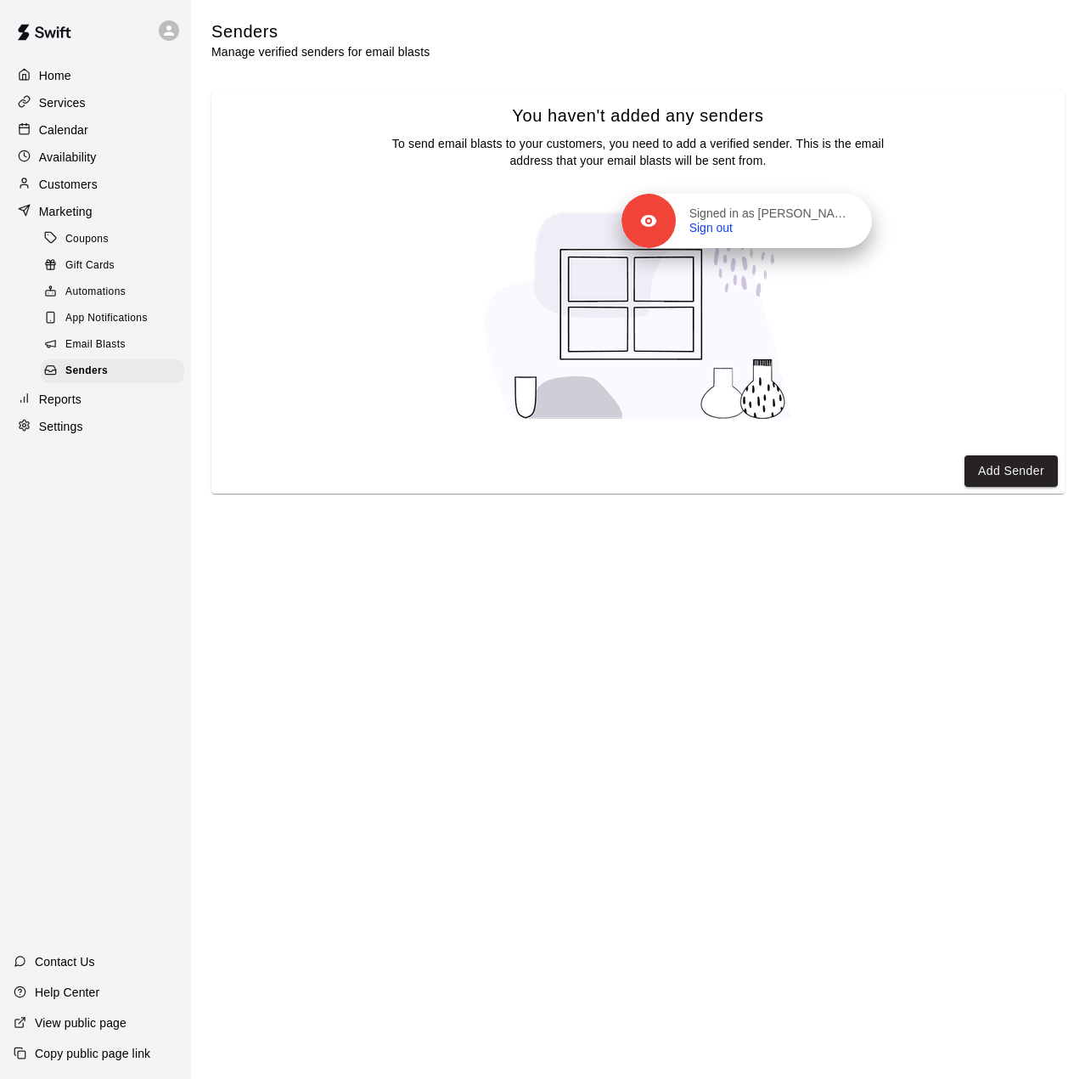
drag, startPoint x: 1035, startPoint y: 108, endPoint x: 717, endPoint y: 339, distance: 393.5
click at [717, 222] on p "Signed in as Peter Ciccone" at bounding box center [771, 213] width 162 height 15
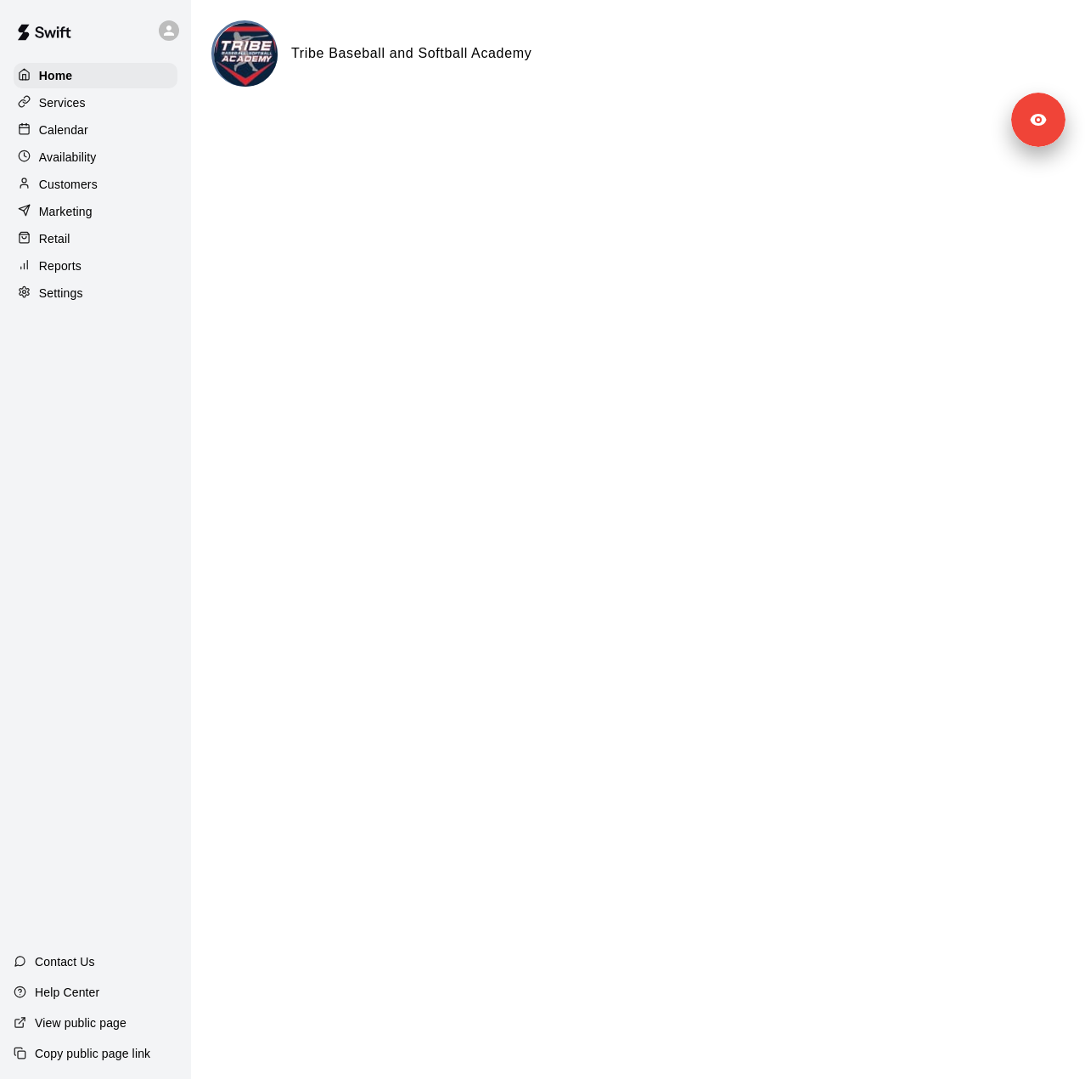
click at [66, 302] on p "Settings" at bounding box center [61, 293] width 44 height 17
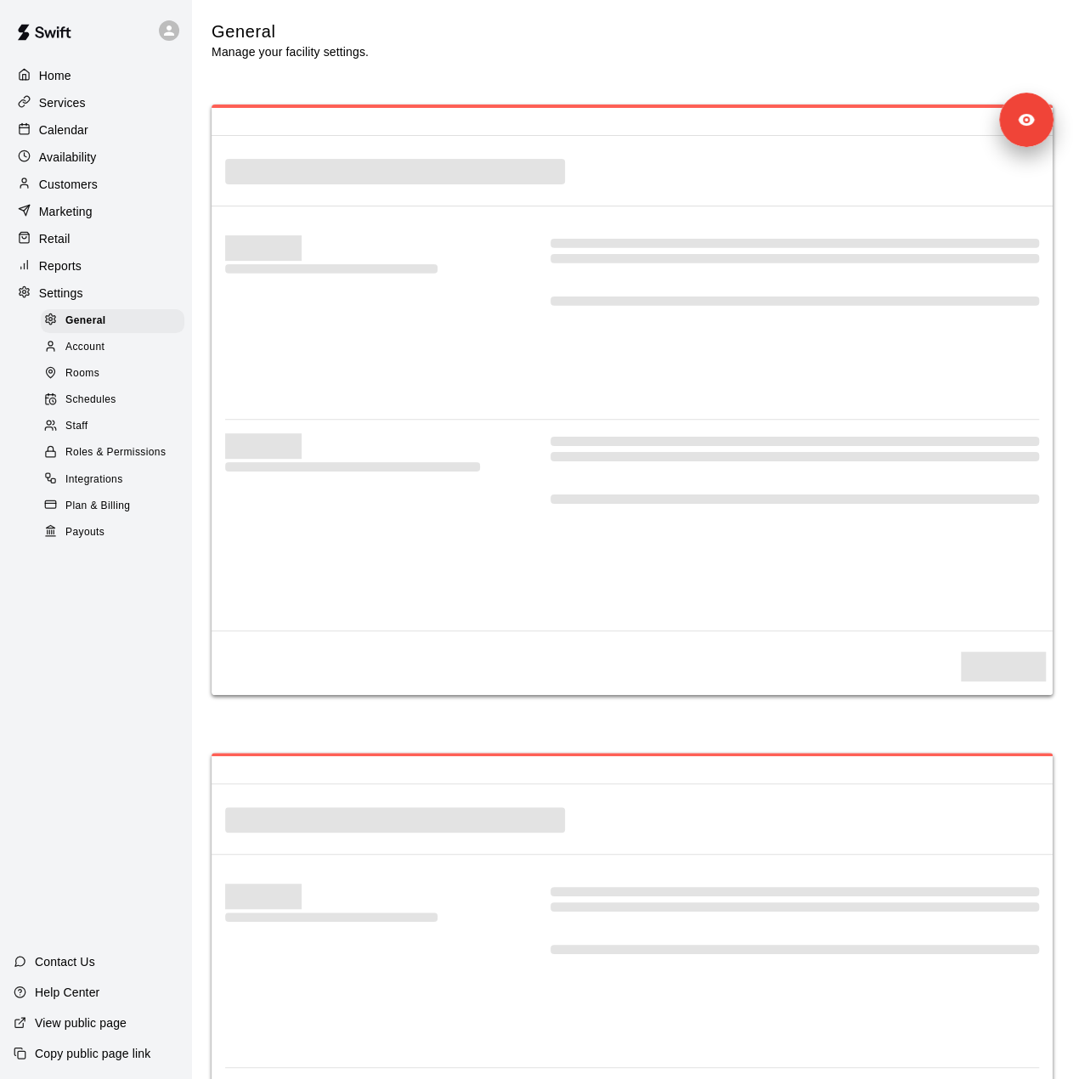
select select "**"
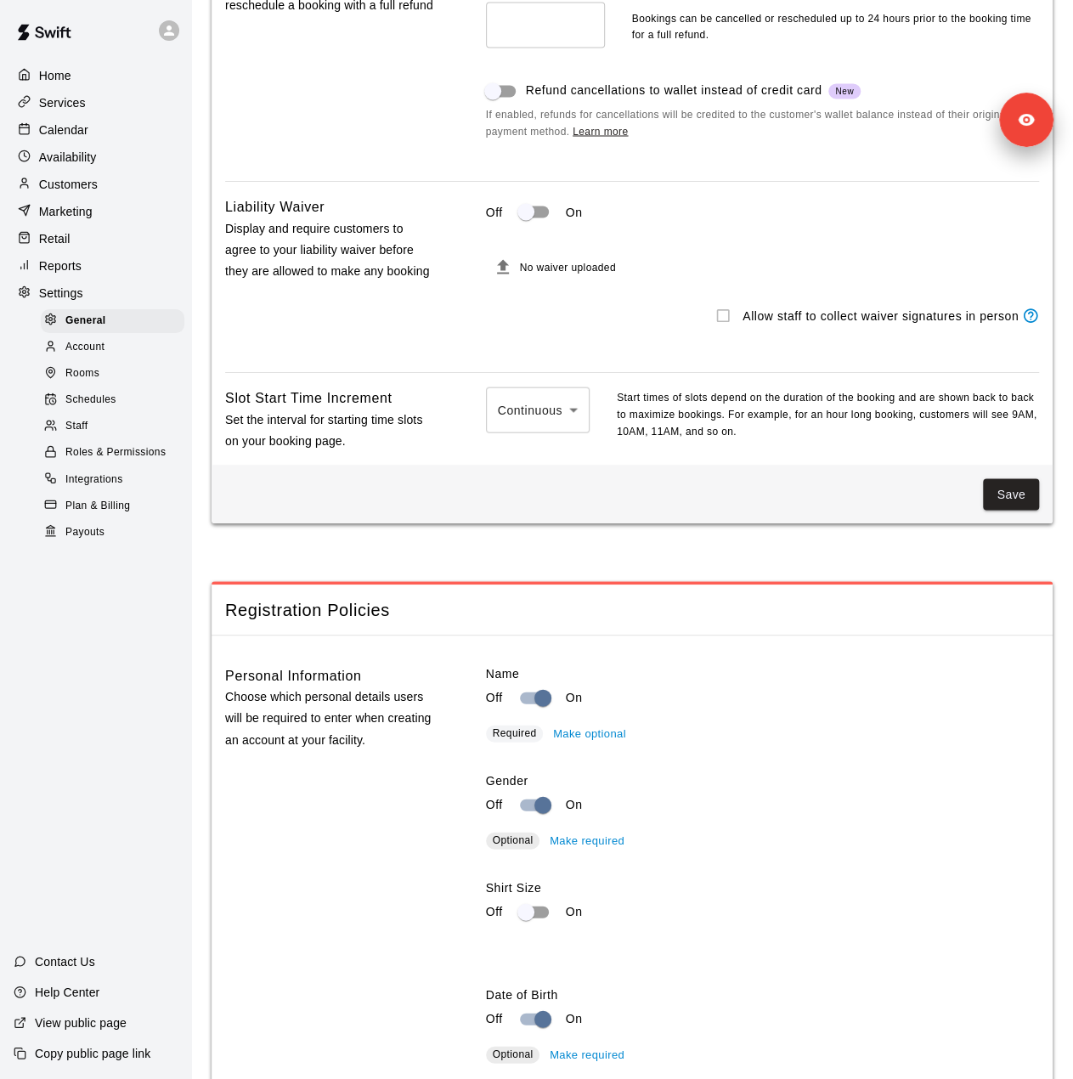
scroll to position [1226, 0]
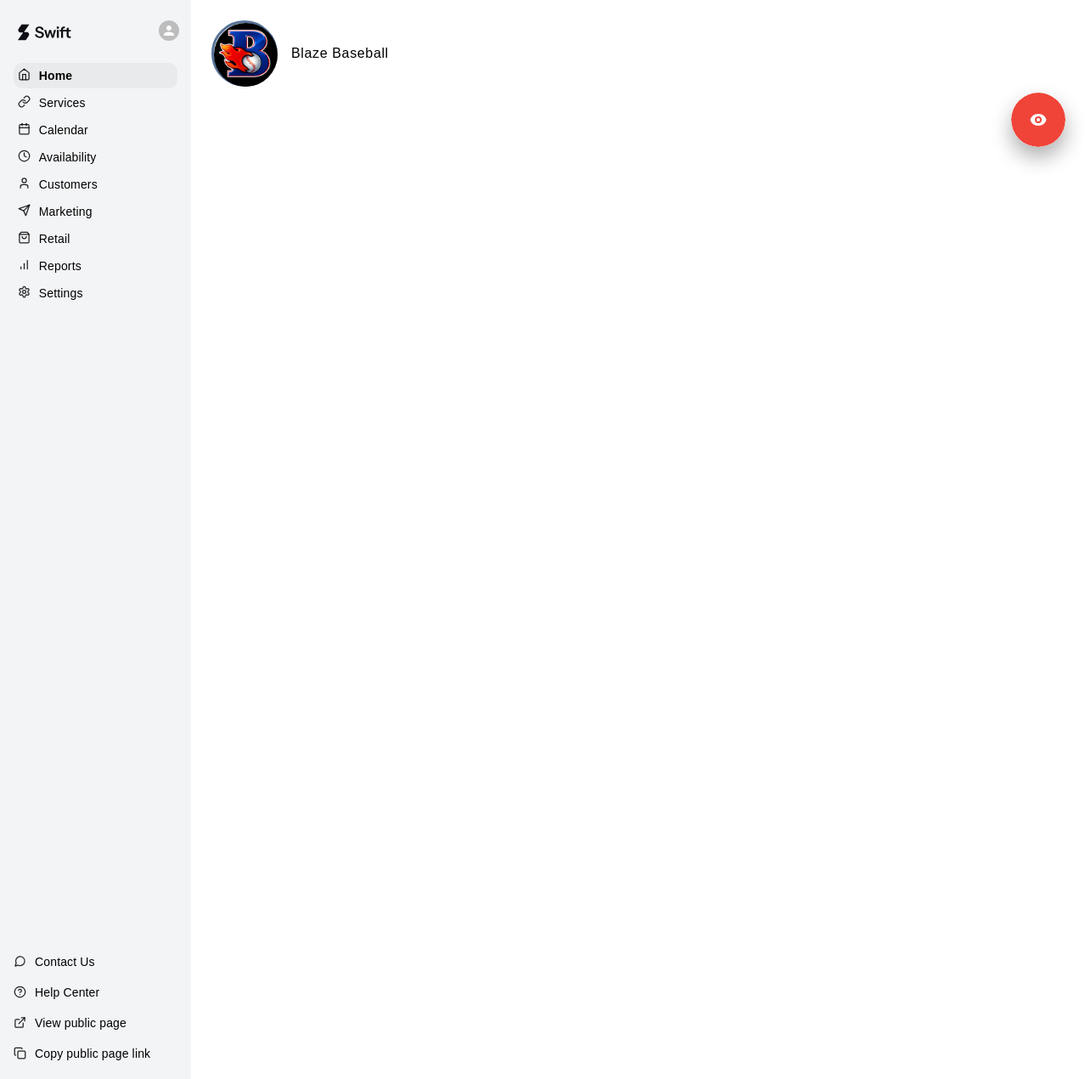
click at [85, 302] on div "Settings" at bounding box center [96, 292] width 164 height 25
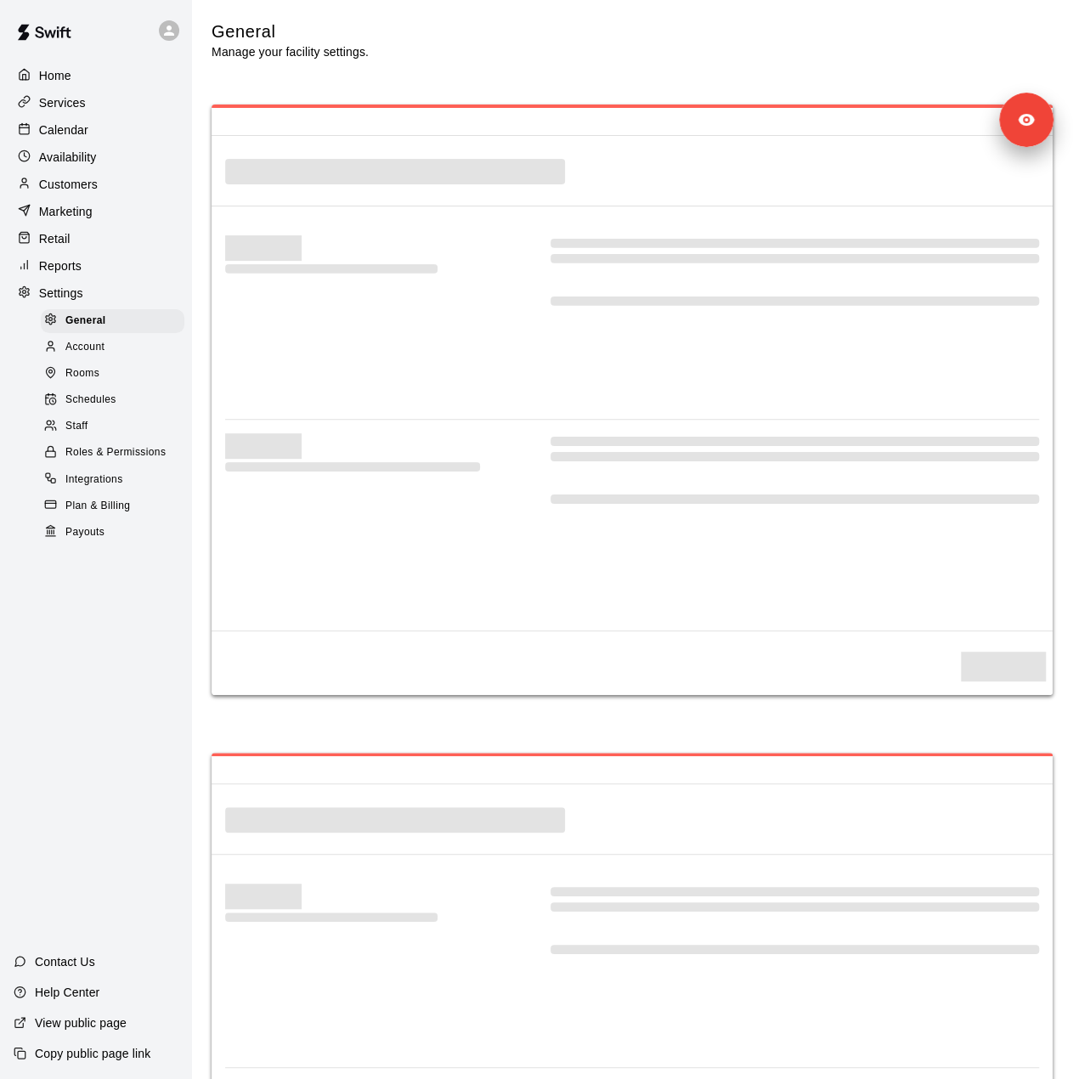
select select "**"
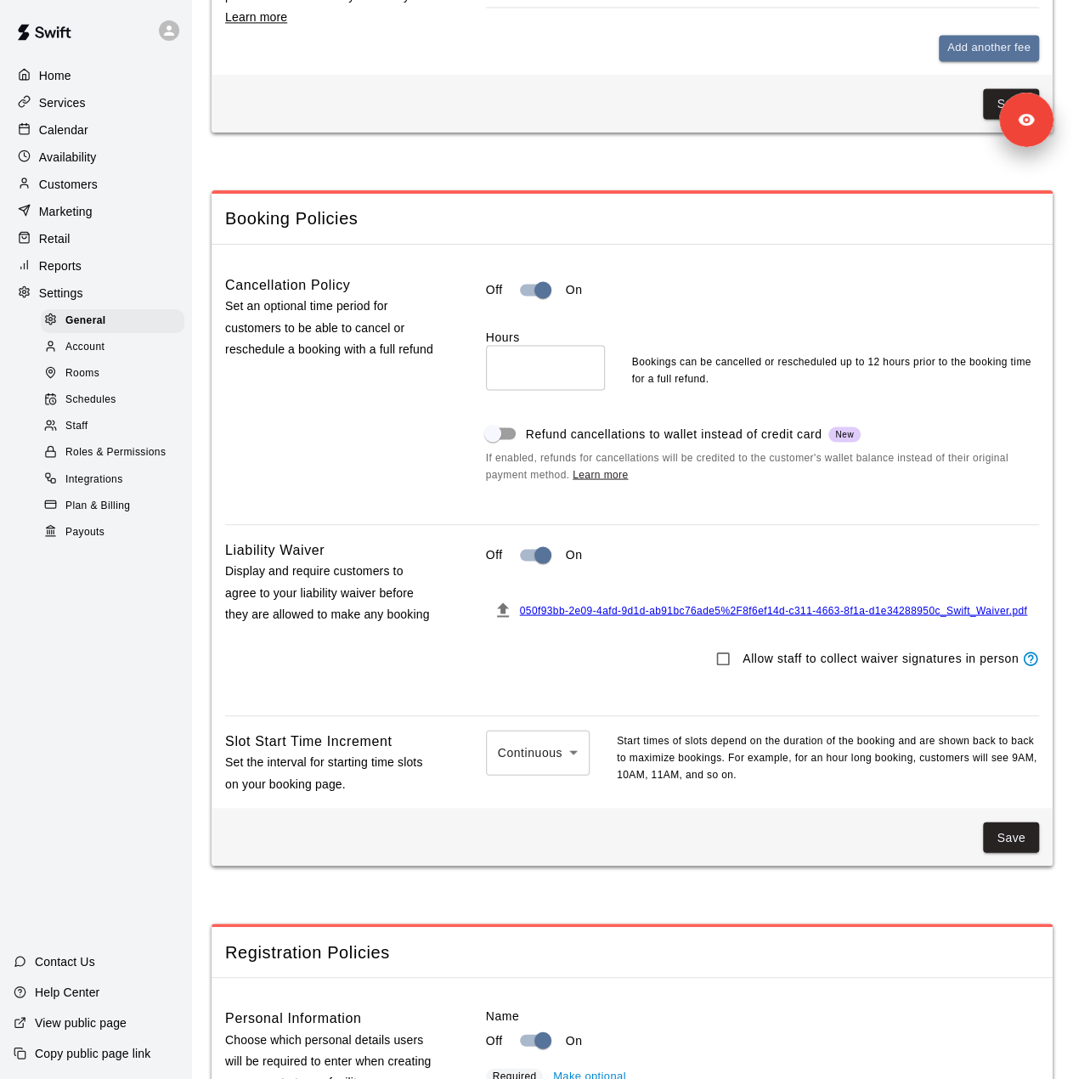
scroll to position [1359, 0]
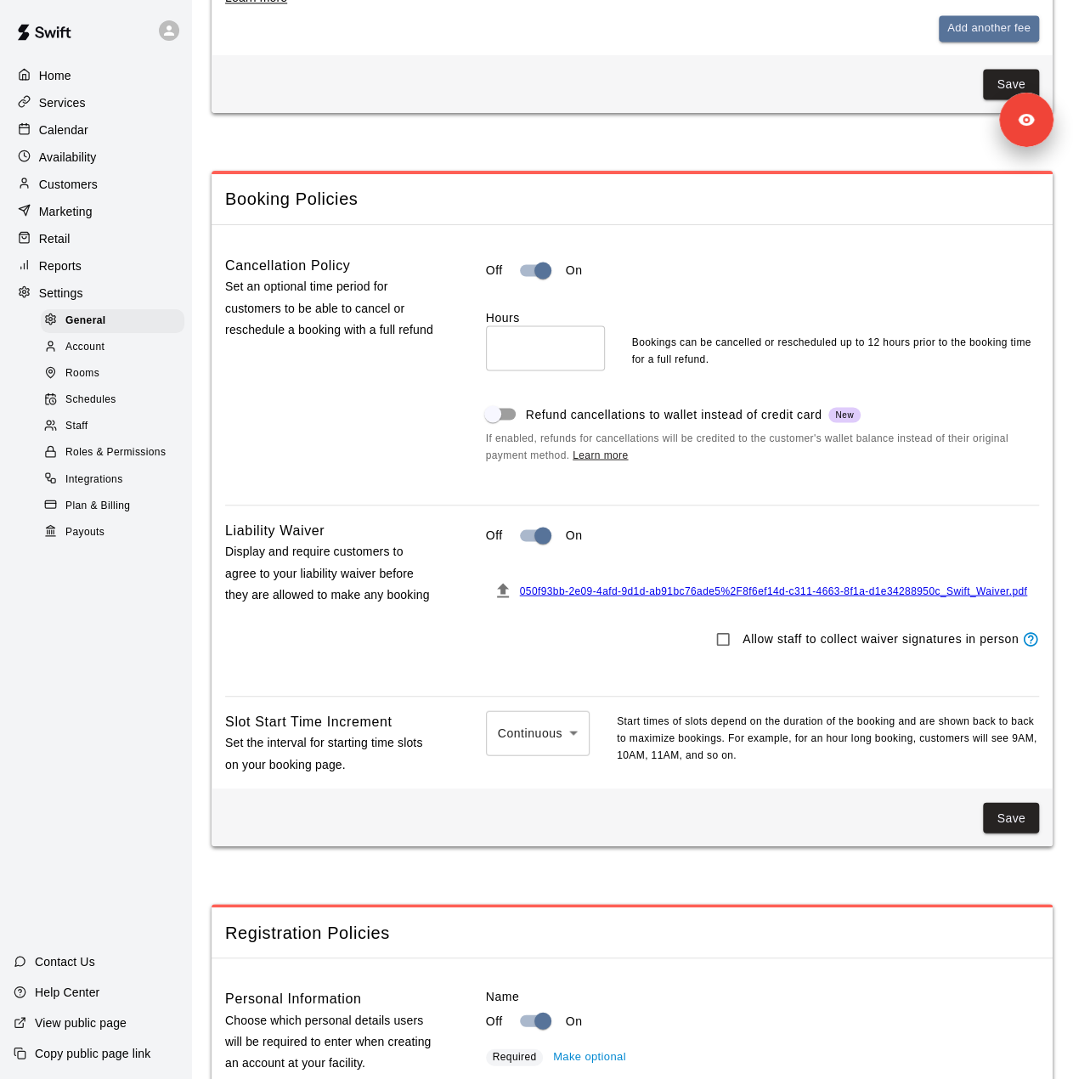
click at [78, 220] on p "Marketing" at bounding box center [66, 211] width 54 height 17
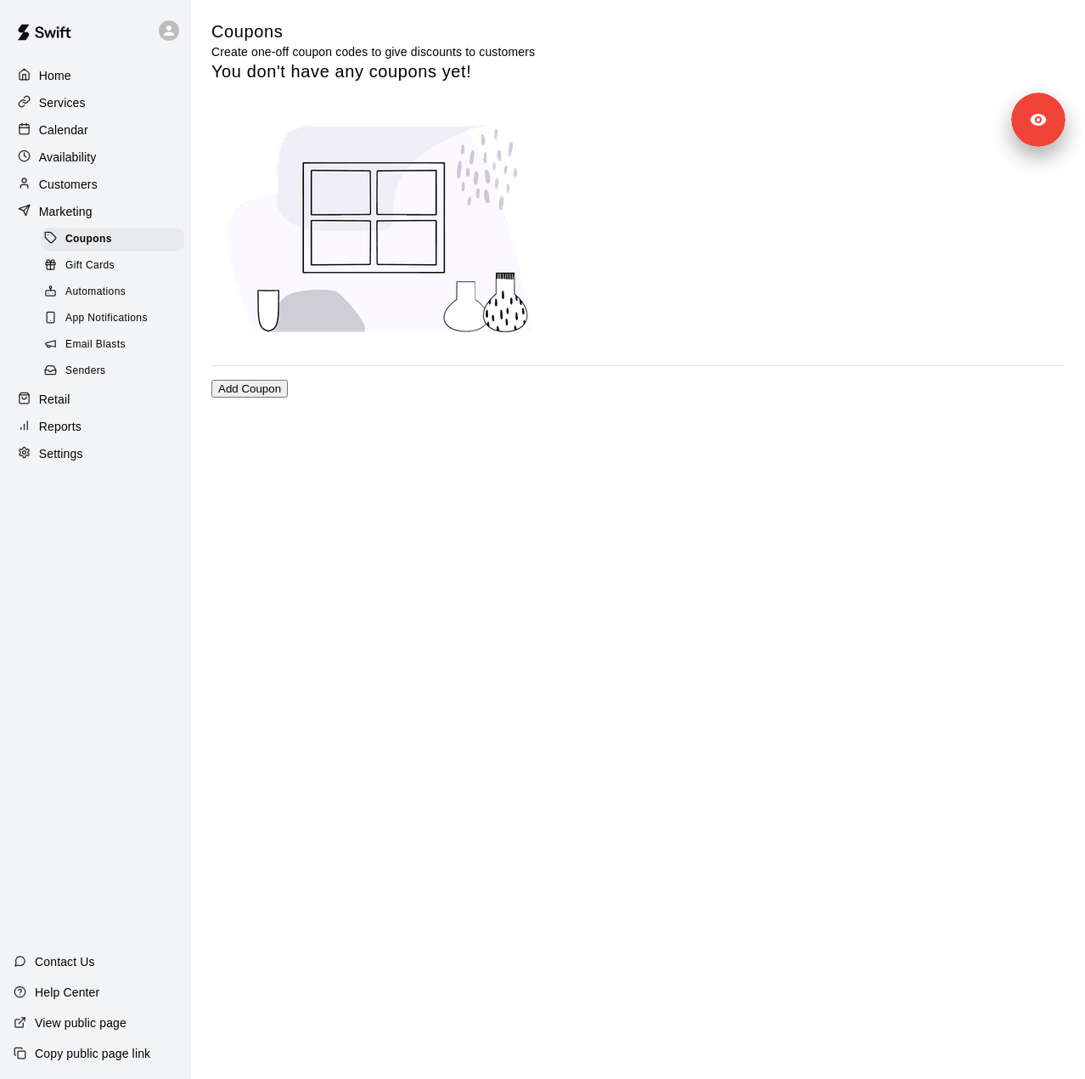
click at [90, 380] on span "Senders" at bounding box center [85, 371] width 41 height 17
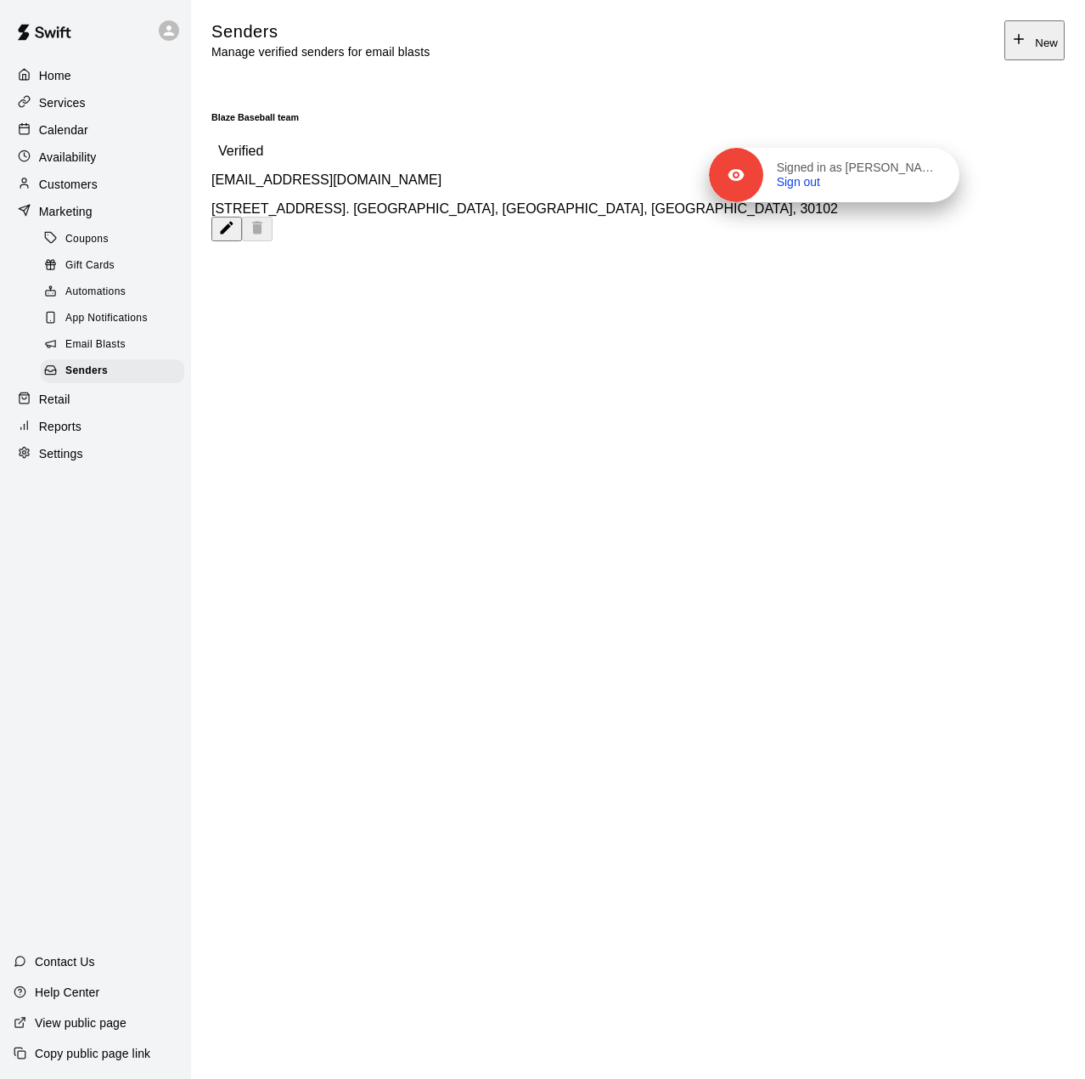
drag, startPoint x: 966, startPoint y: 150, endPoint x: 783, endPoint y: 284, distance: 226.1
click at [783, 190] on div "Signed in as matt gonzalez Sign out" at bounding box center [862, 176] width 196 height 30
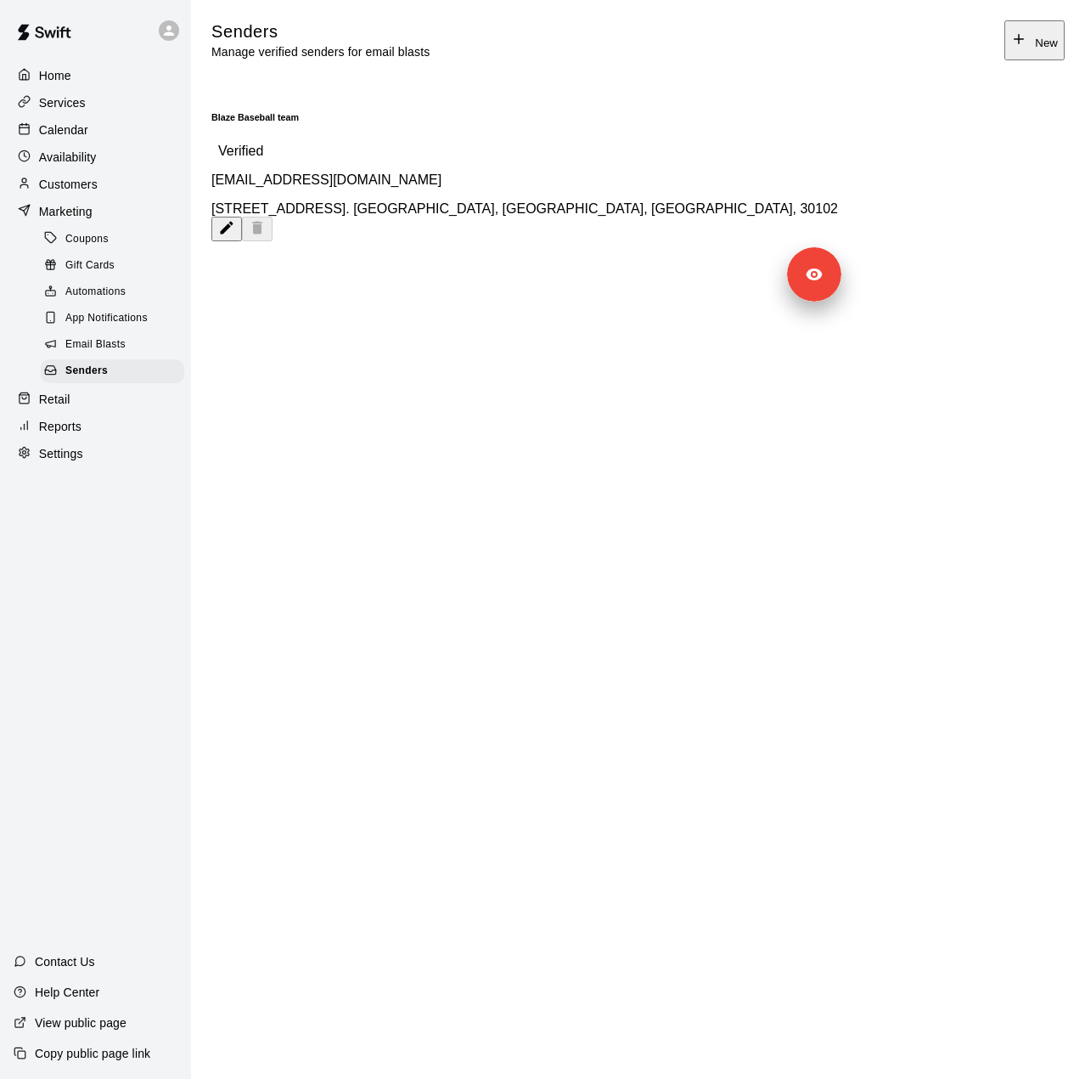
click at [90, 466] on div "Settings" at bounding box center [96, 453] width 164 height 25
select select "**"
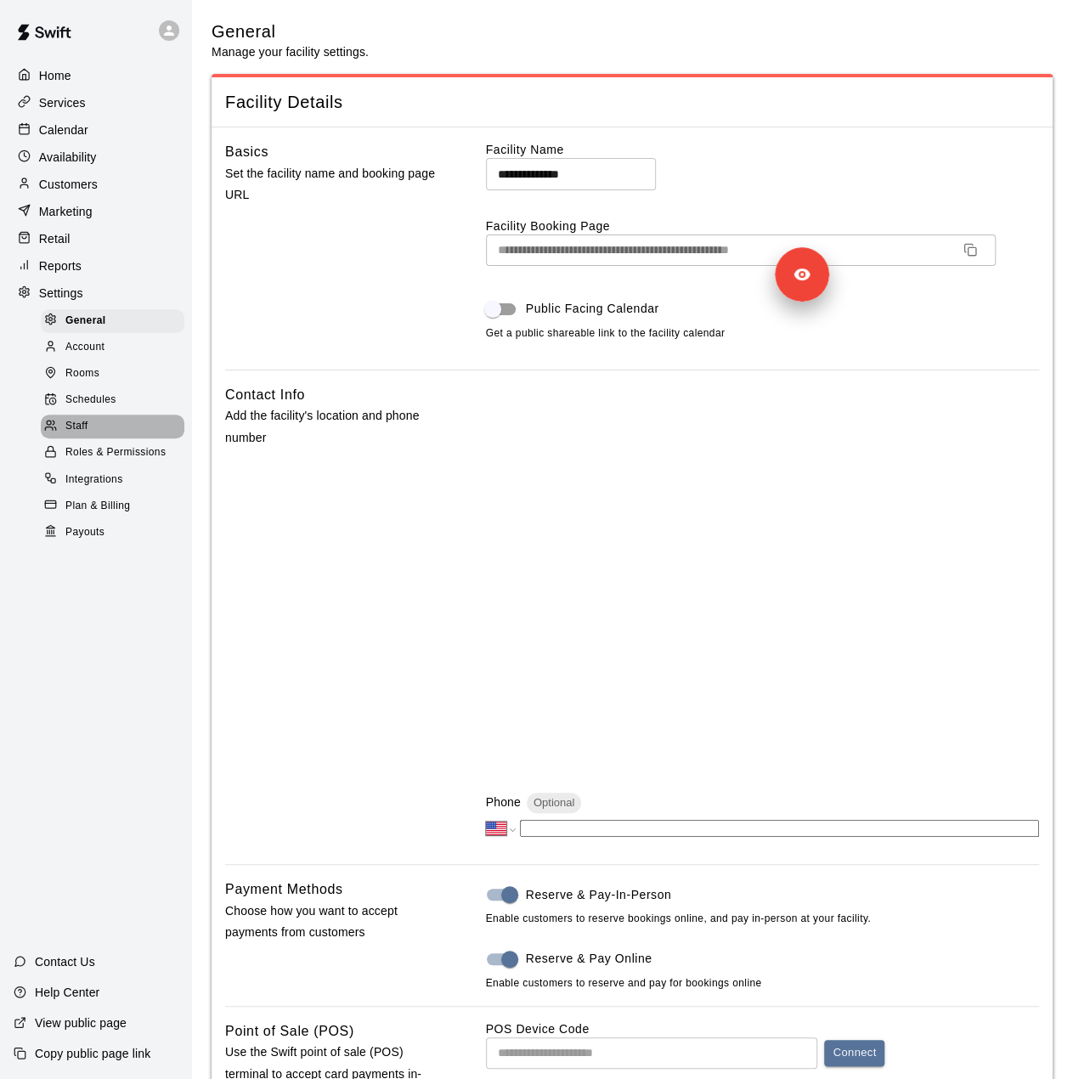
click at [121, 438] on div "Staff" at bounding box center [113, 426] width 144 height 24
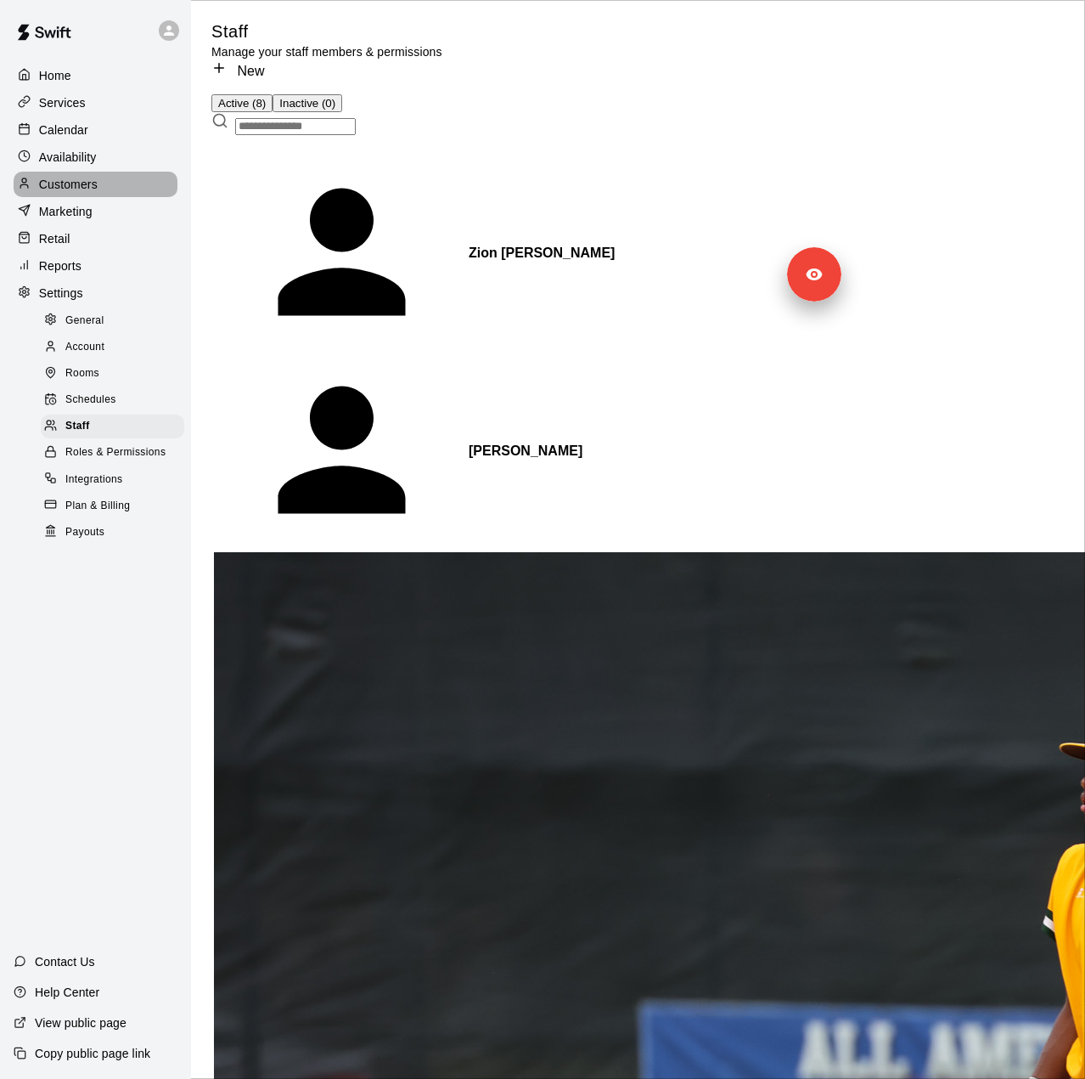
click at [70, 184] on p "Customers" at bounding box center [68, 184] width 59 height 17
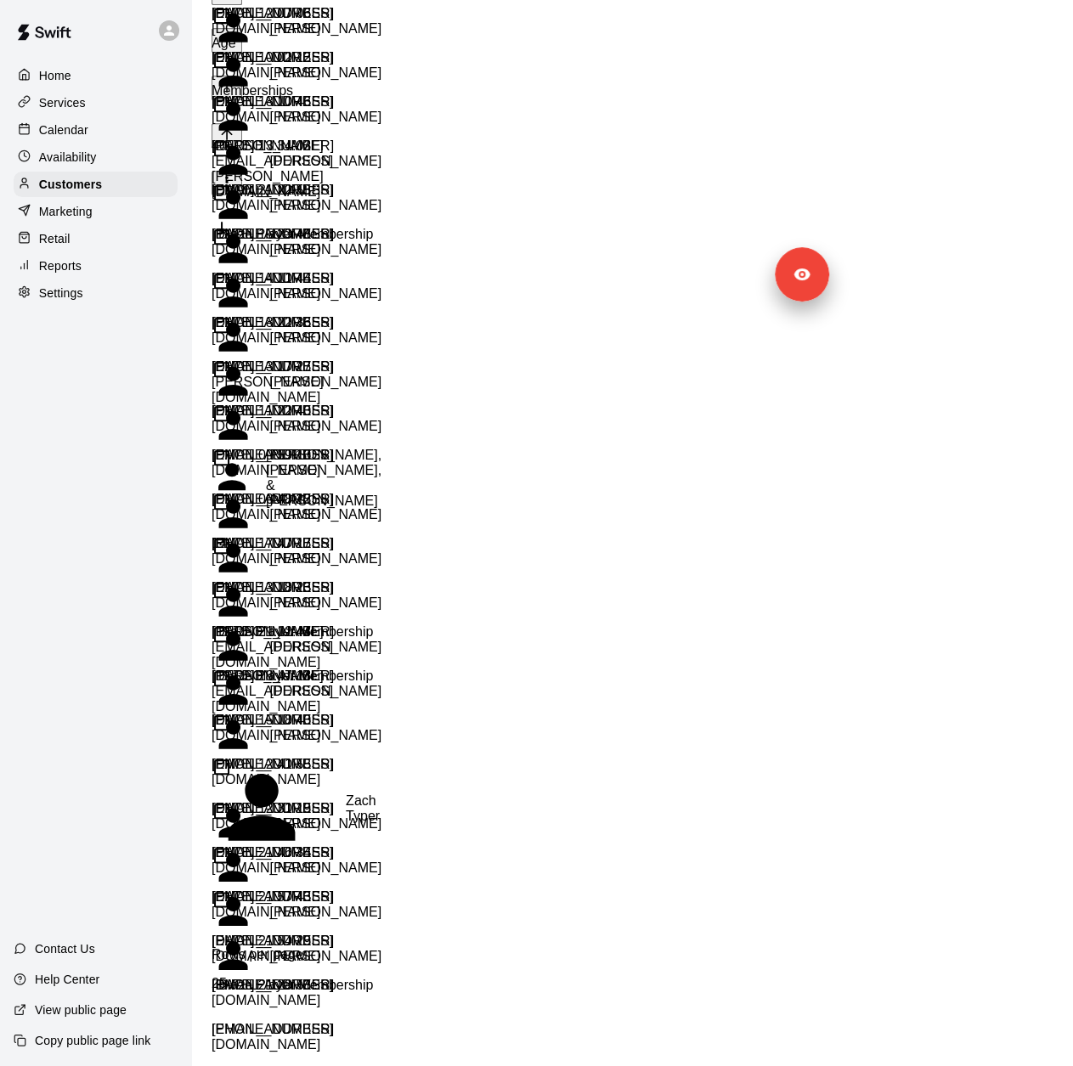
scroll to position [414, 0]
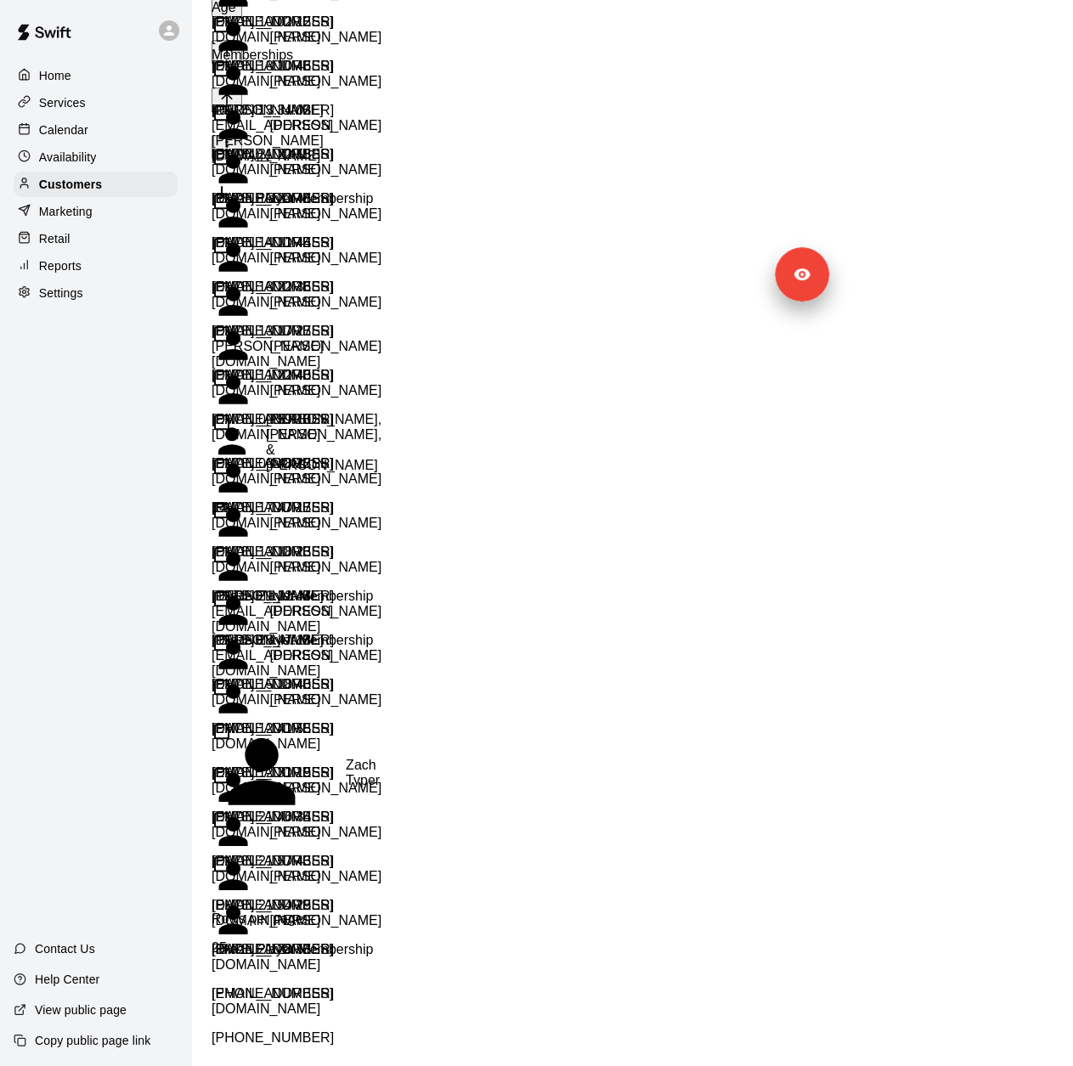
click at [85, 266] on div "Reports" at bounding box center [96, 265] width 164 height 25
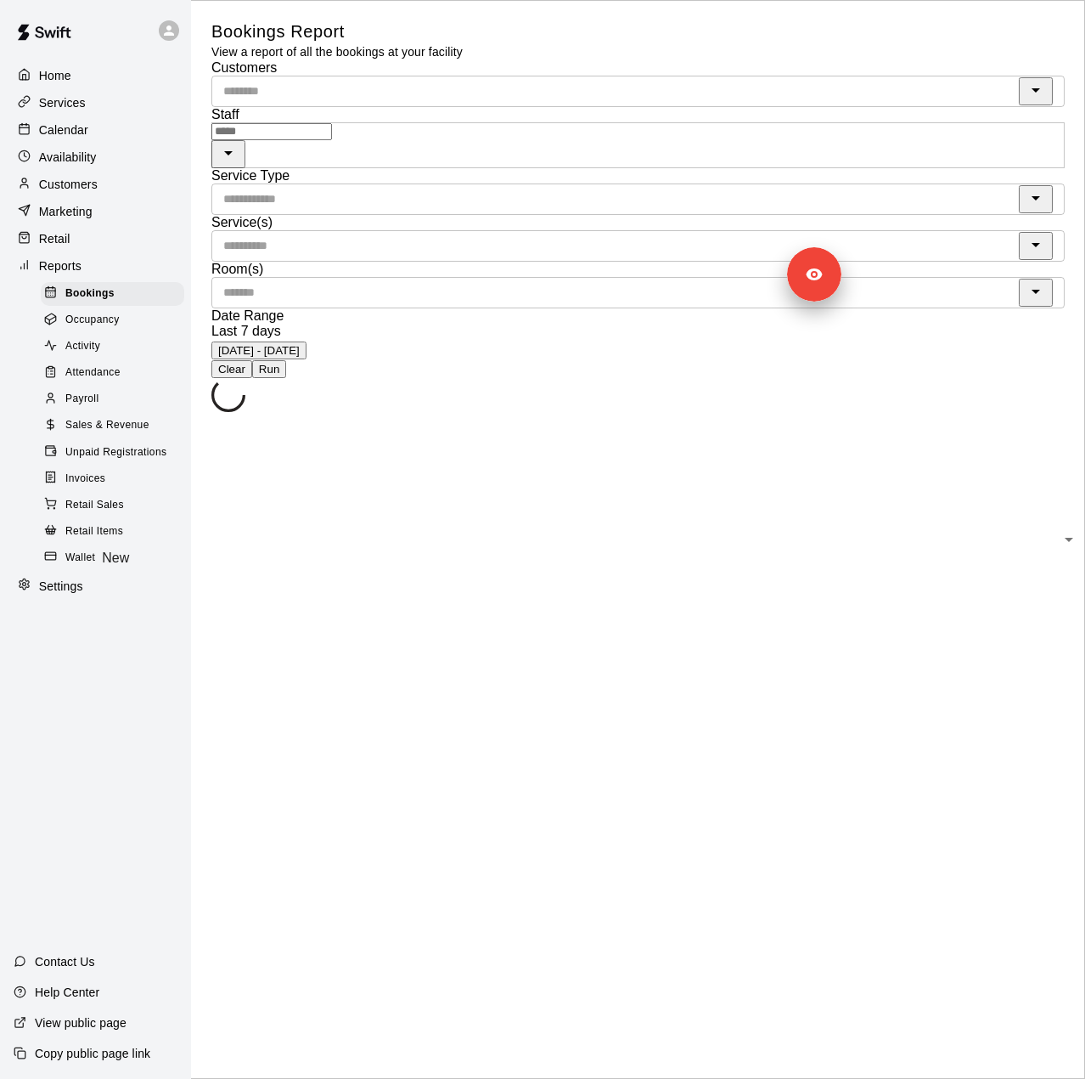
click at [534, 176] on body "Home Services Calendar Availability Customers Marketing Retail Reports Bookings…" at bounding box center [542, 211] width 1085 height 422
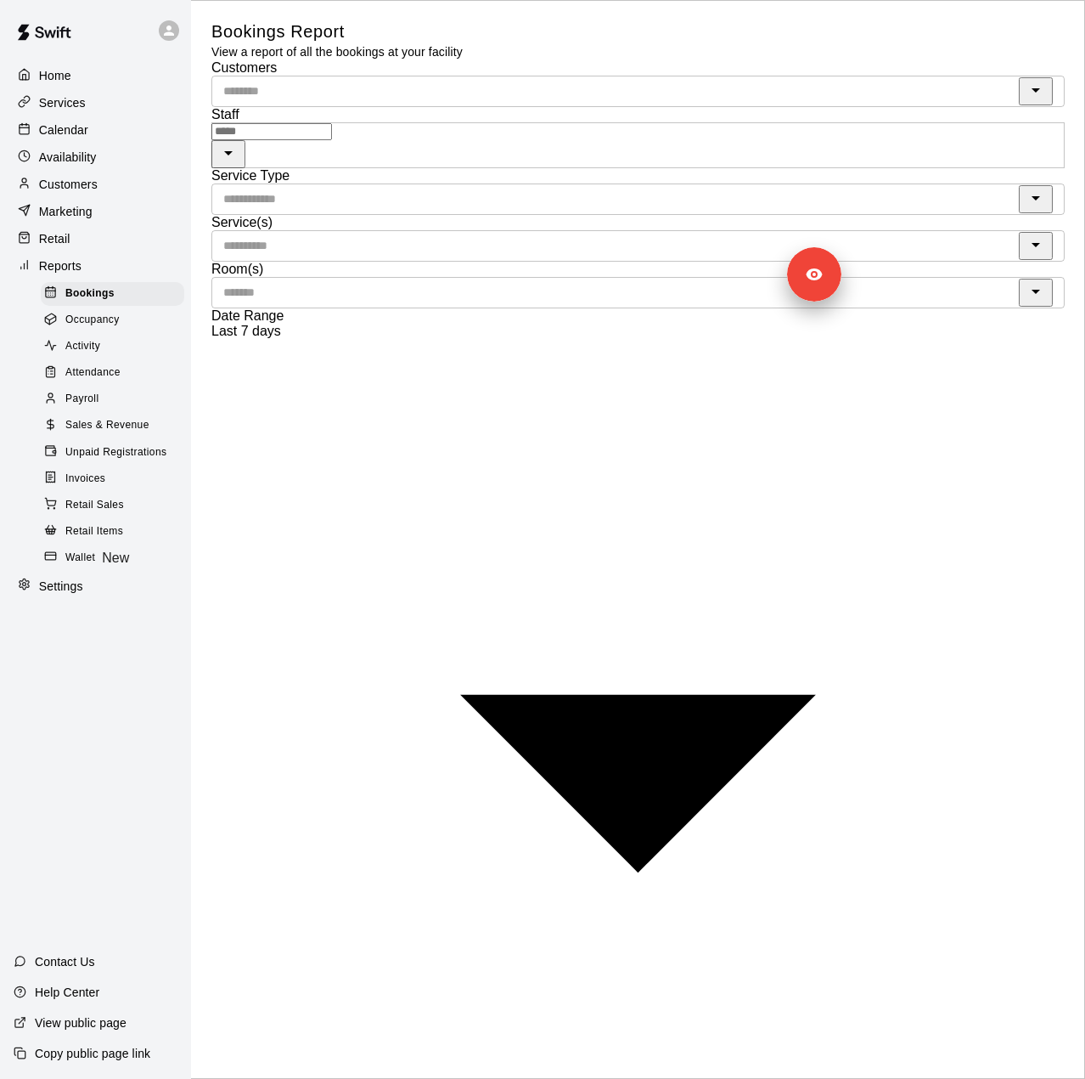
type input "*****"
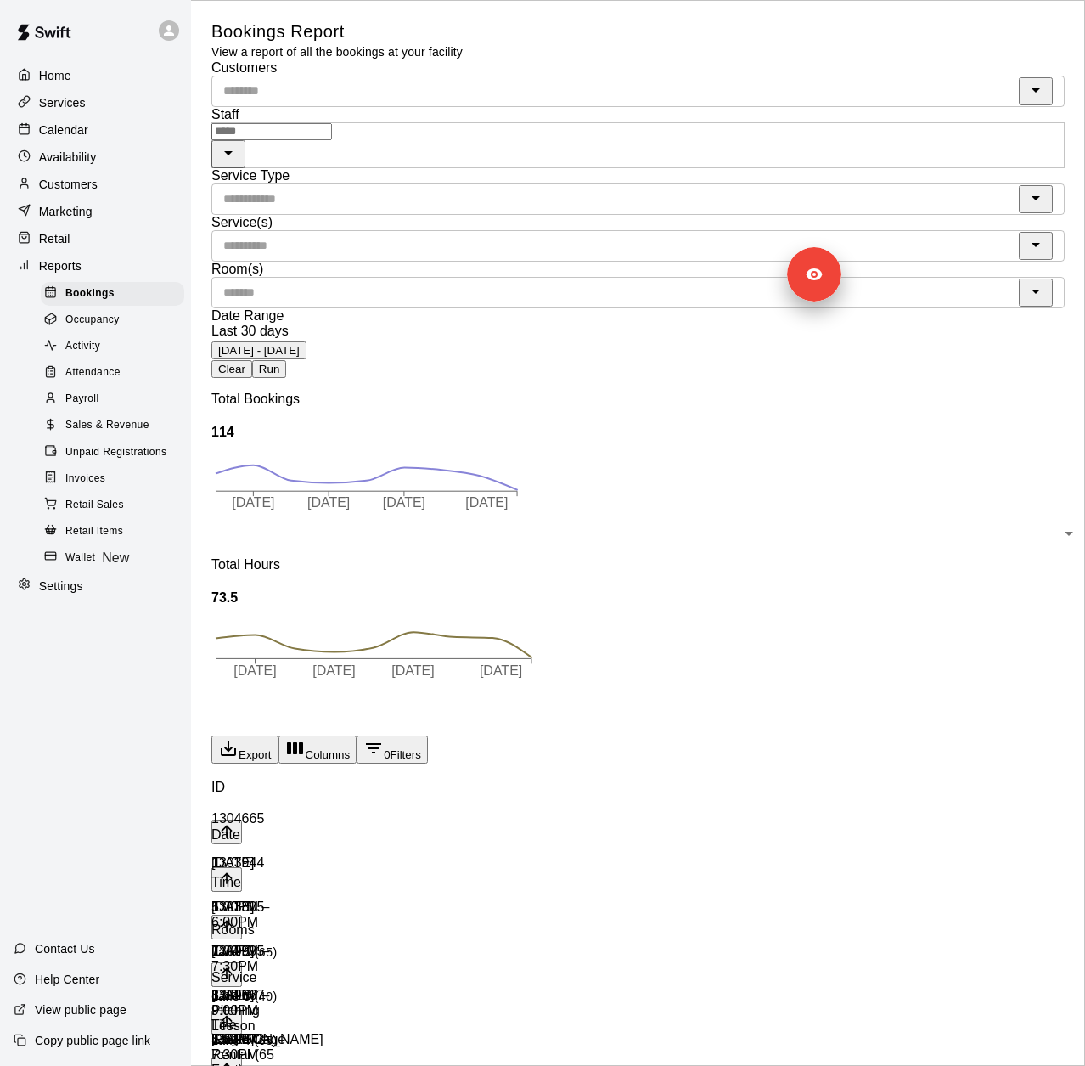
click at [286, 360] on button "Run" at bounding box center [269, 369] width 34 height 18
click at [127, 437] on div "Sales & Revenue" at bounding box center [113, 426] width 144 height 24
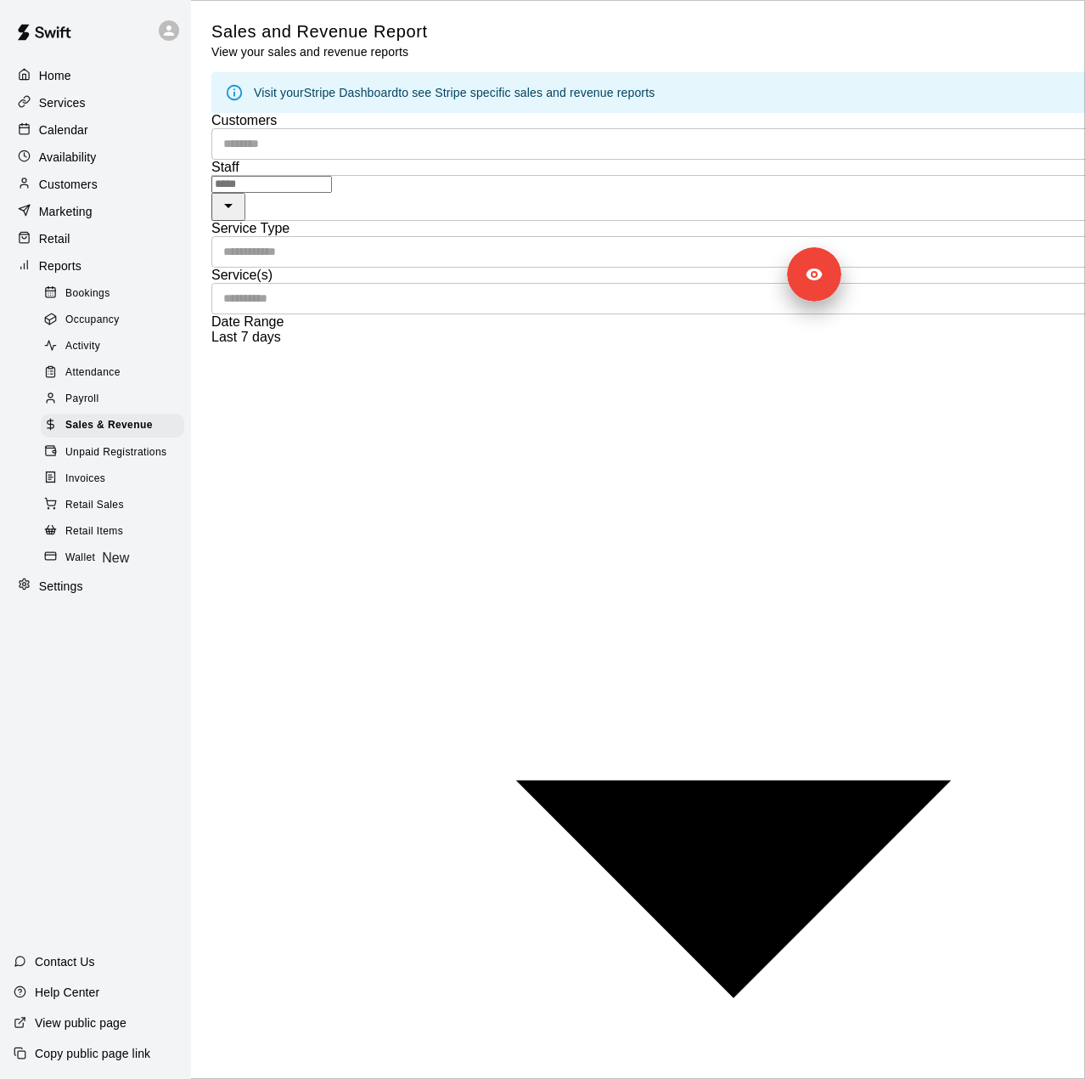
type input "*****"
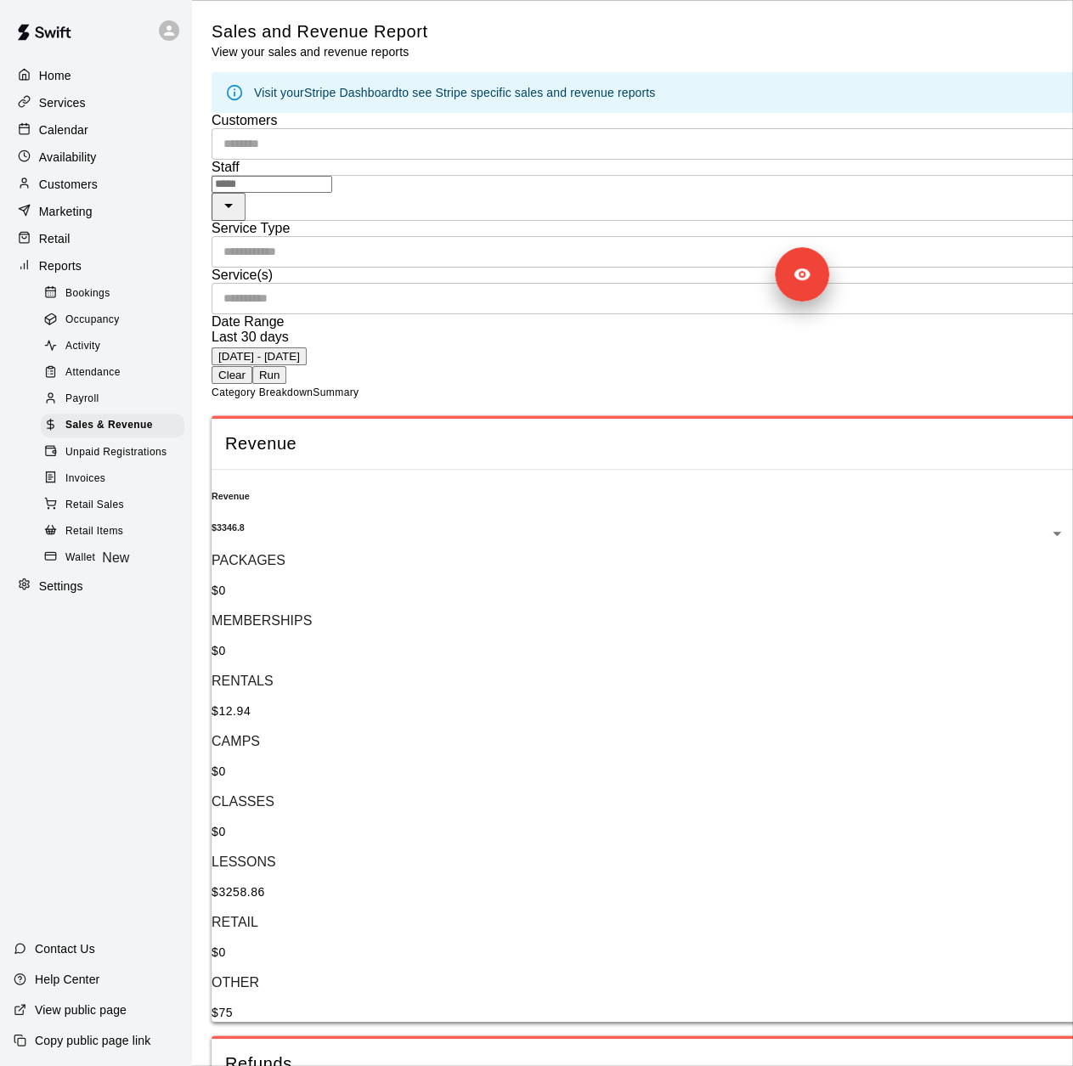
click at [286, 366] on button "Run" at bounding box center [269, 375] width 34 height 18
click at [70, 110] on p "Services" at bounding box center [62, 102] width 47 height 17
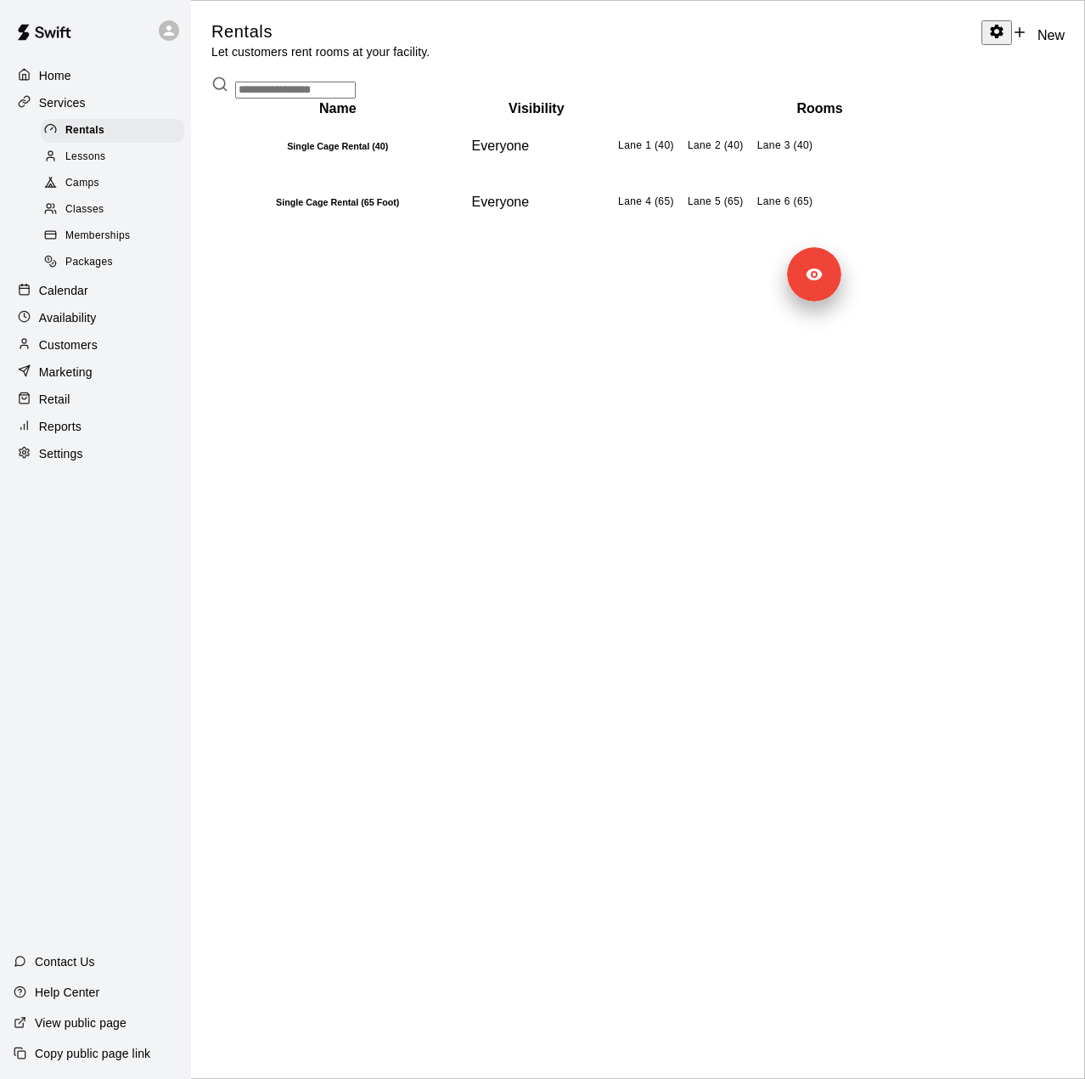
click at [89, 235] on span "Memberships" at bounding box center [97, 236] width 65 height 17
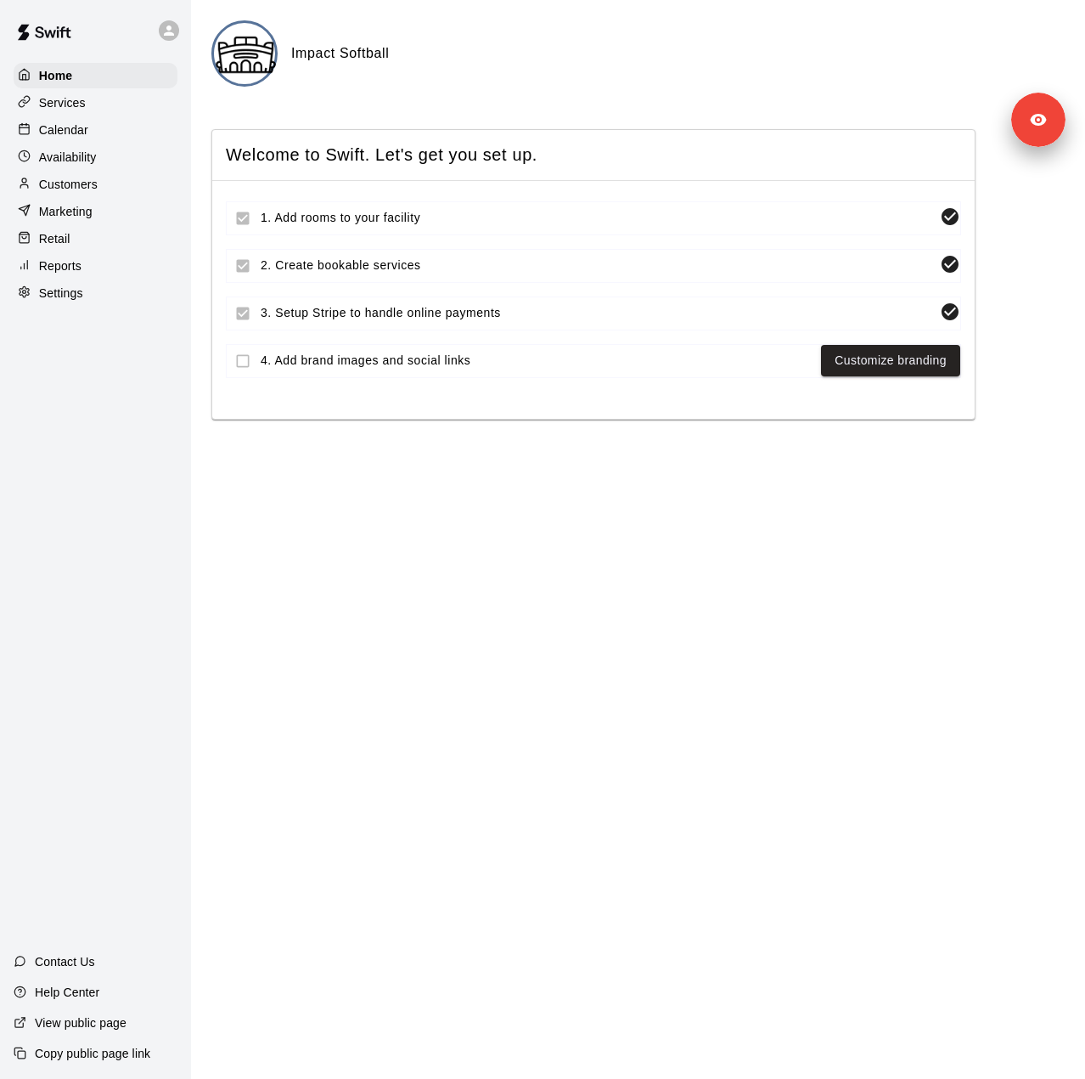
click at [93, 306] on div "Settings" at bounding box center [96, 292] width 164 height 25
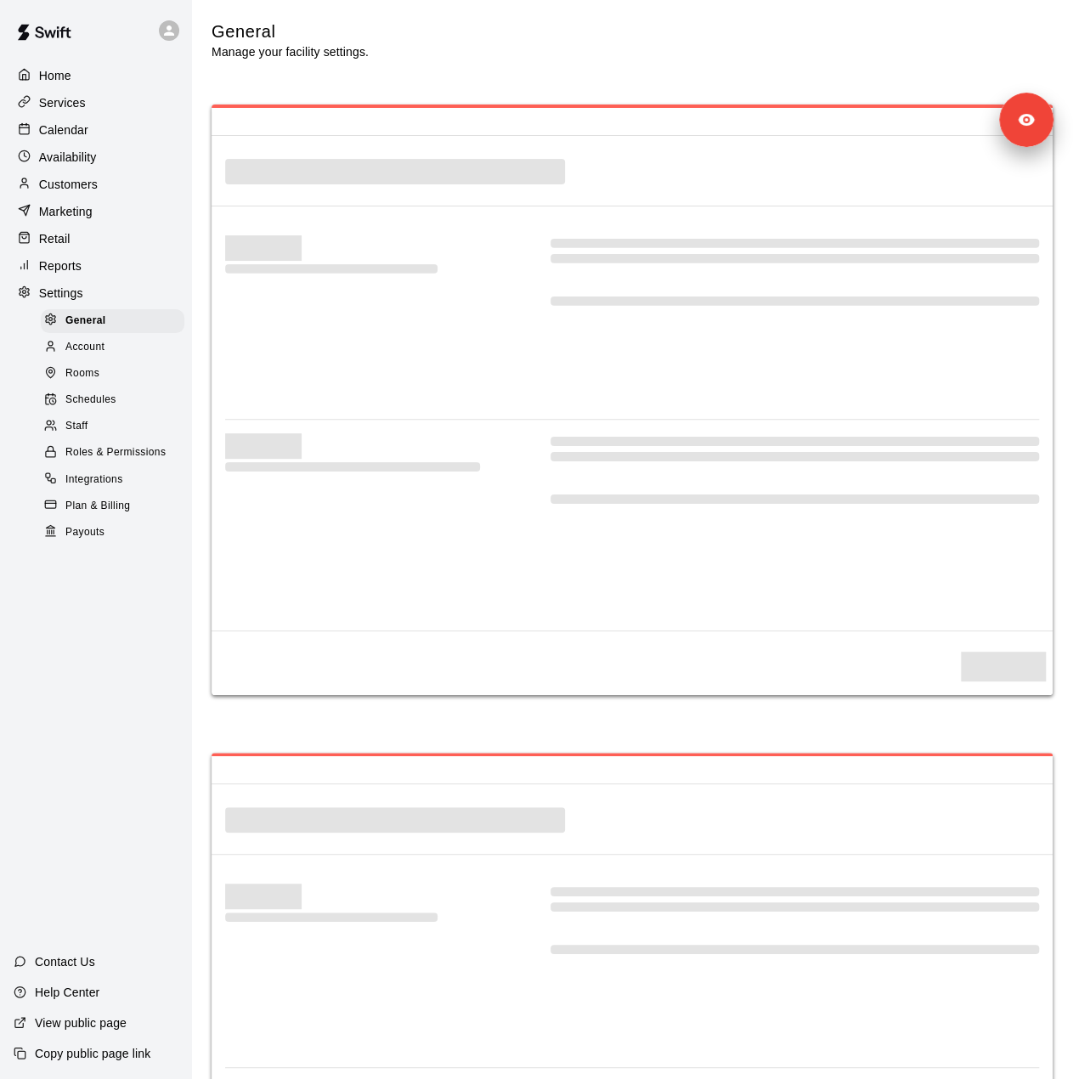
select select "**"
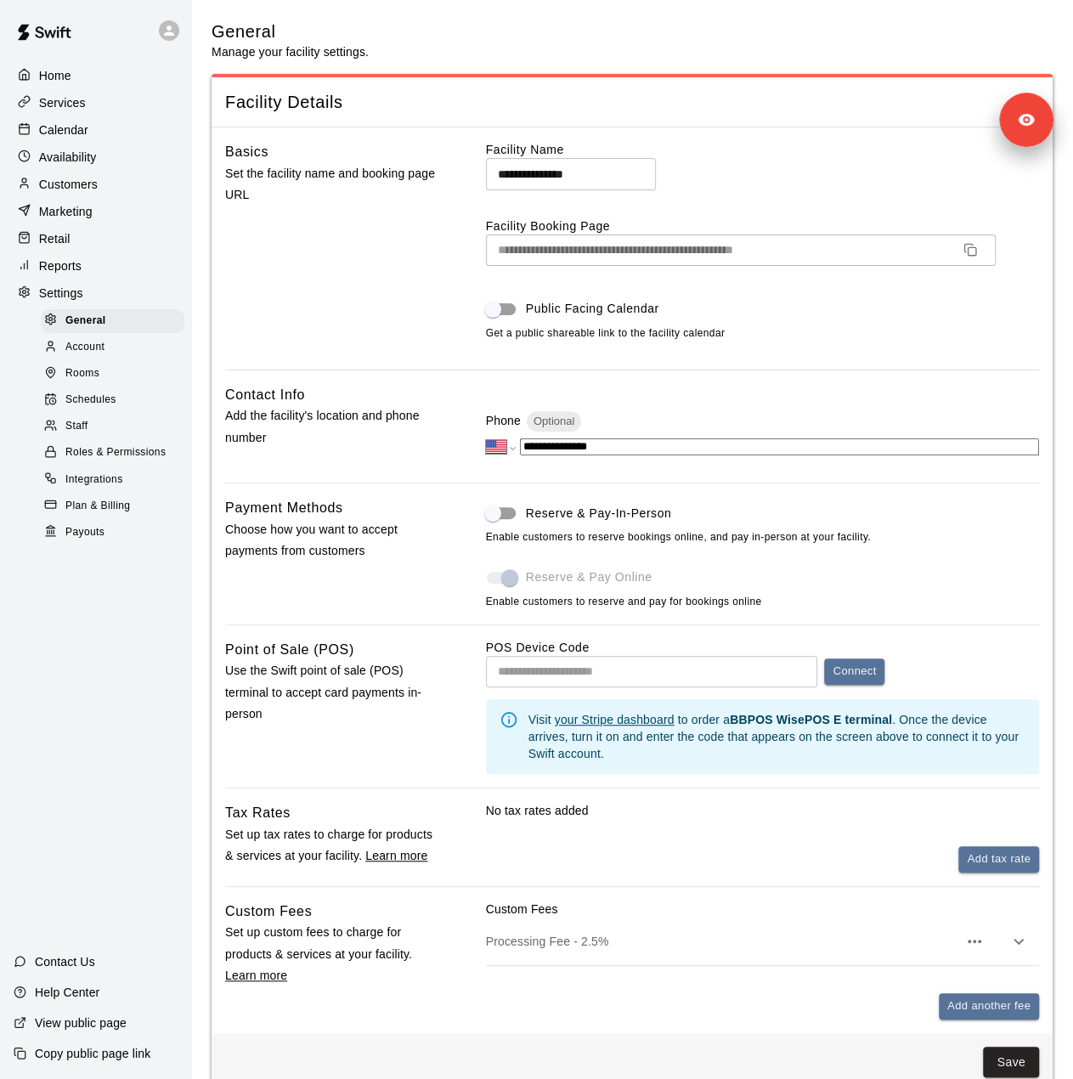
click at [73, 541] on span "Payouts" at bounding box center [84, 532] width 39 height 17
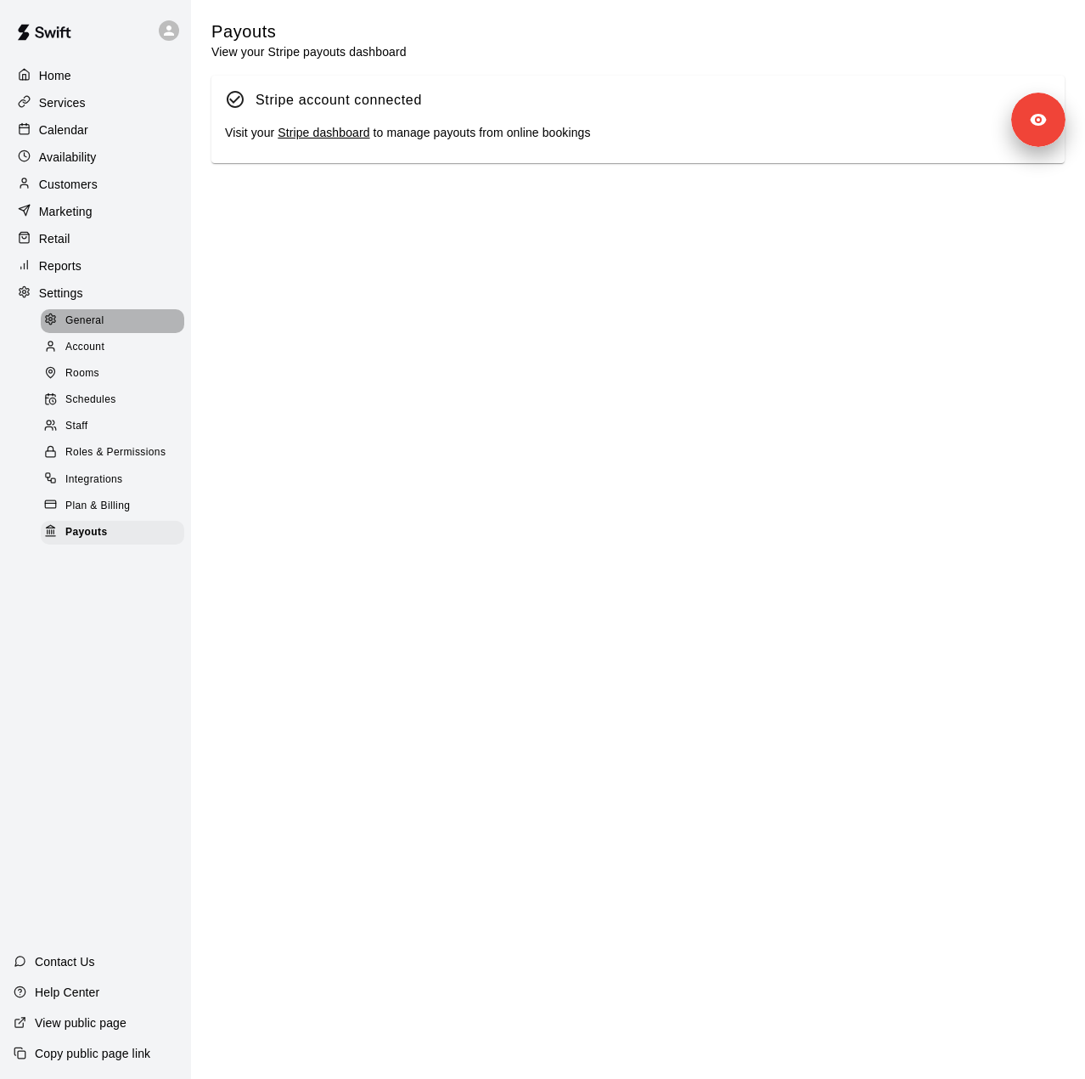
click at [97, 325] on span "General" at bounding box center [84, 321] width 39 height 17
select select "**"
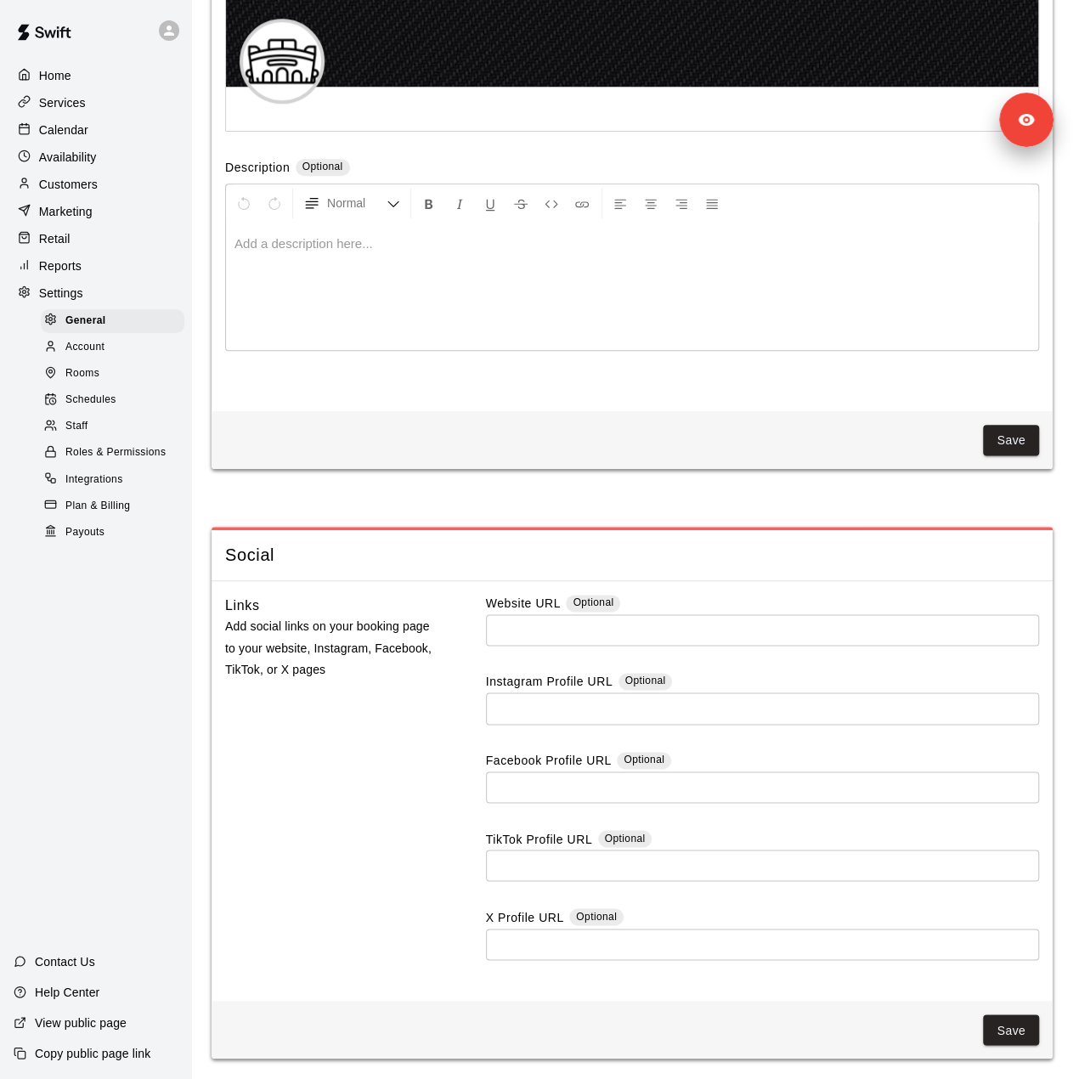
scroll to position [4040, 0]
click at [102, 438] on div "Staff" at bounding box center [113, 426] width 144 height 24
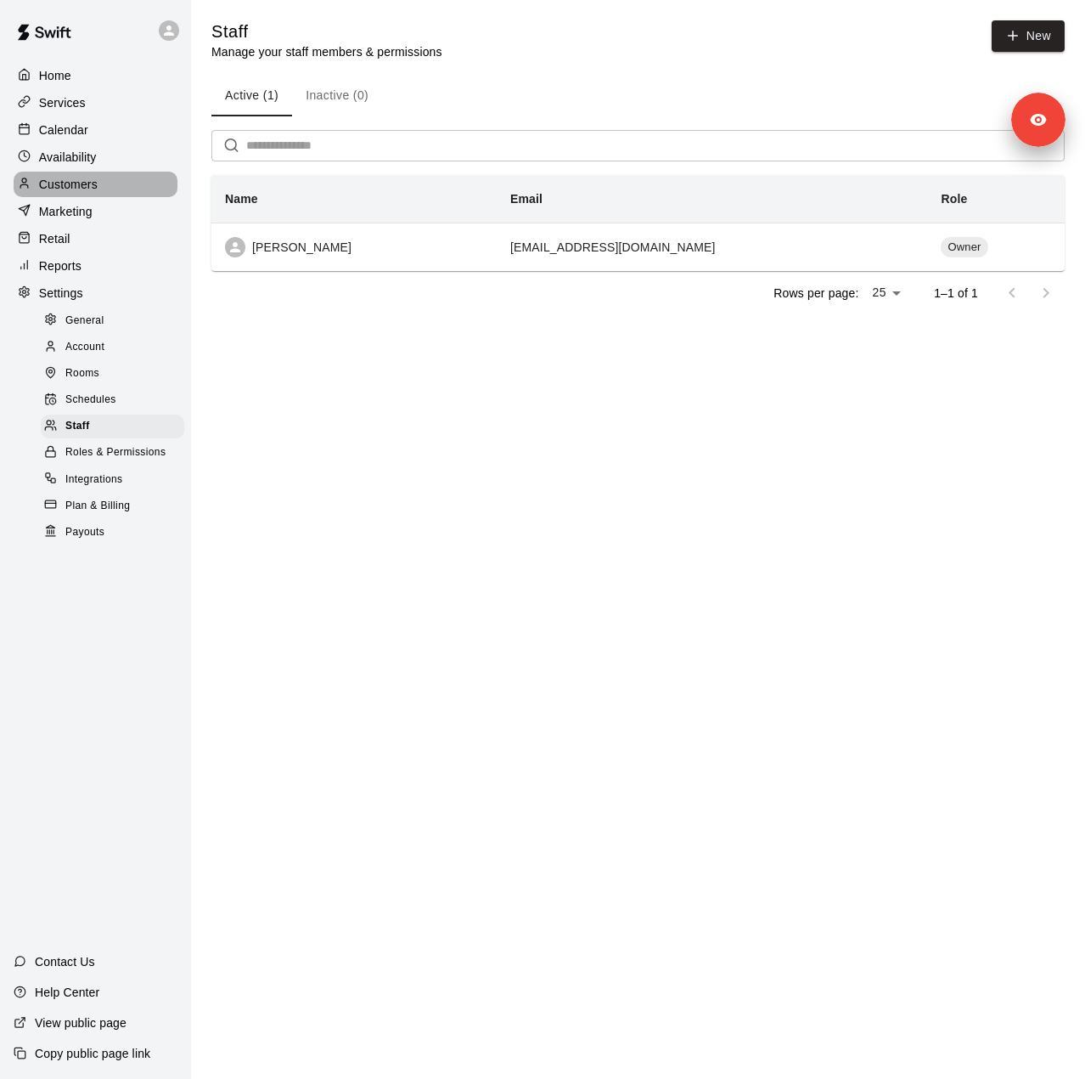
click at [46, 183] on p "Customers" at bounding box center [68, 184] width 59 height 17
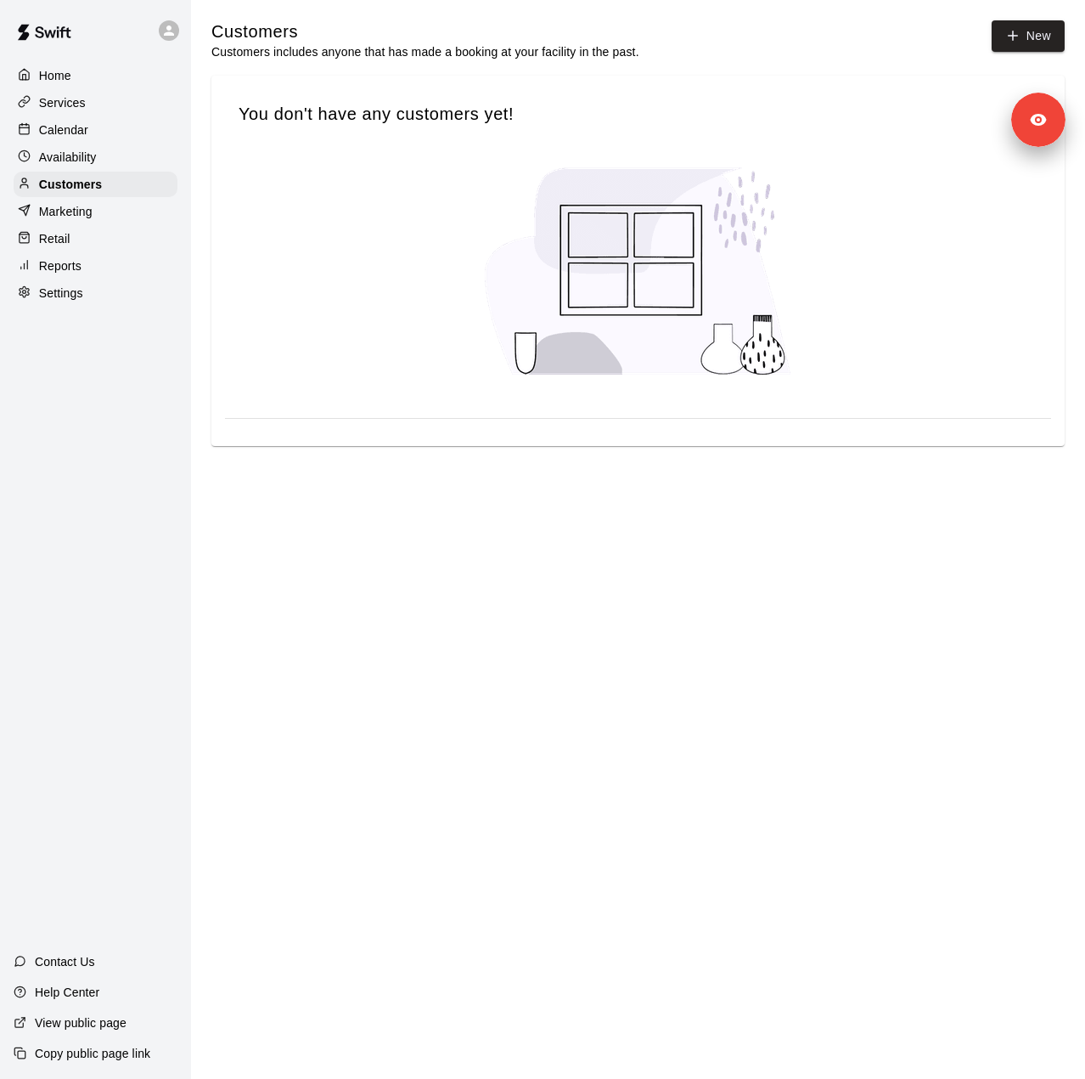
click at [89, 103] on div "Services" at bounding box center [96, 102] width 164 height 25
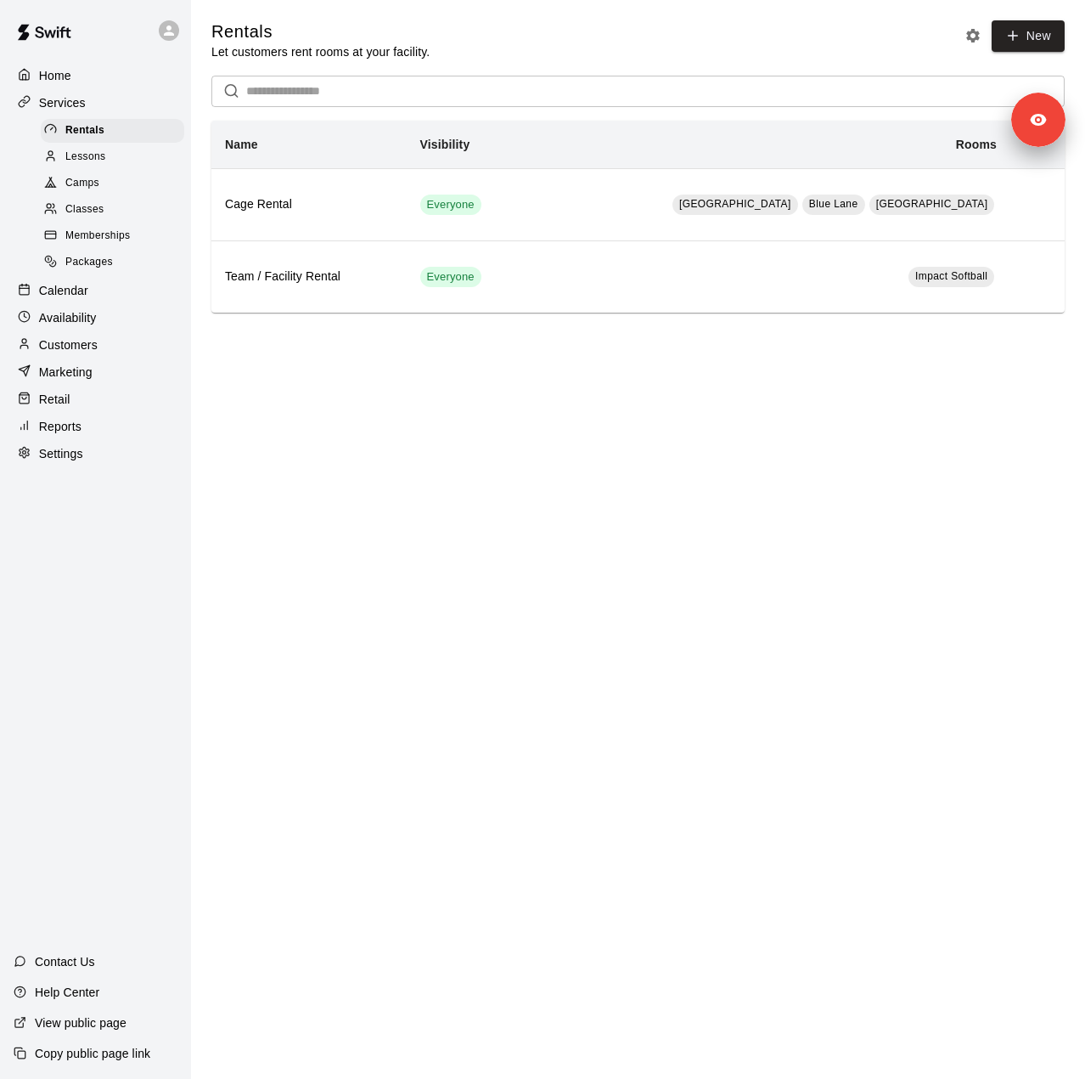
click at [83, 245] on span "Memberships" at bounding box center [97, 236] width 65 height 17
